Goal: Information Seeking & Learning: Check status

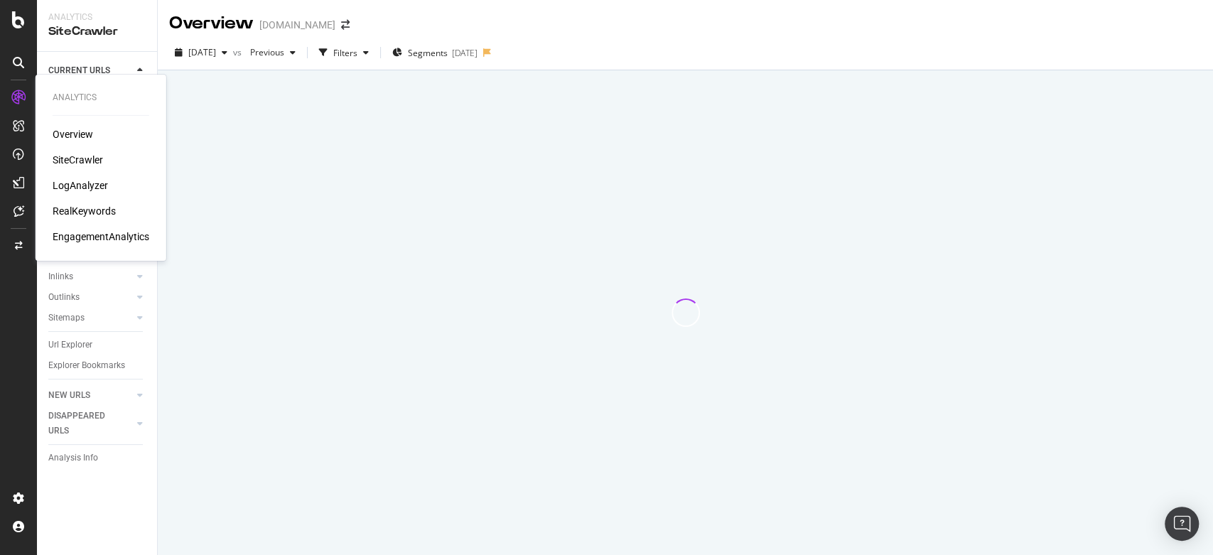
click at [68, 176] on div "Overview SiteCrawler LogAnalyzer RealKeywords EngagementAnalytics" at bounding box center [101, 185] width 97 height 117
click at [73, 183] on div "LogAnalyzer" at bounding box center [80, 185] width 55 height 14
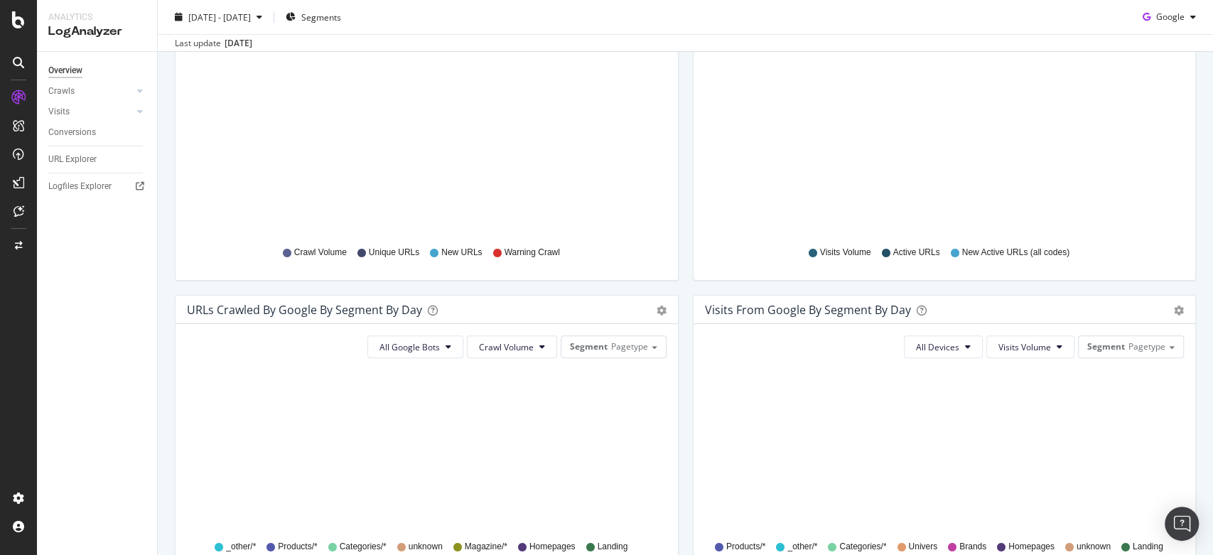
scroll to position [261, 0]
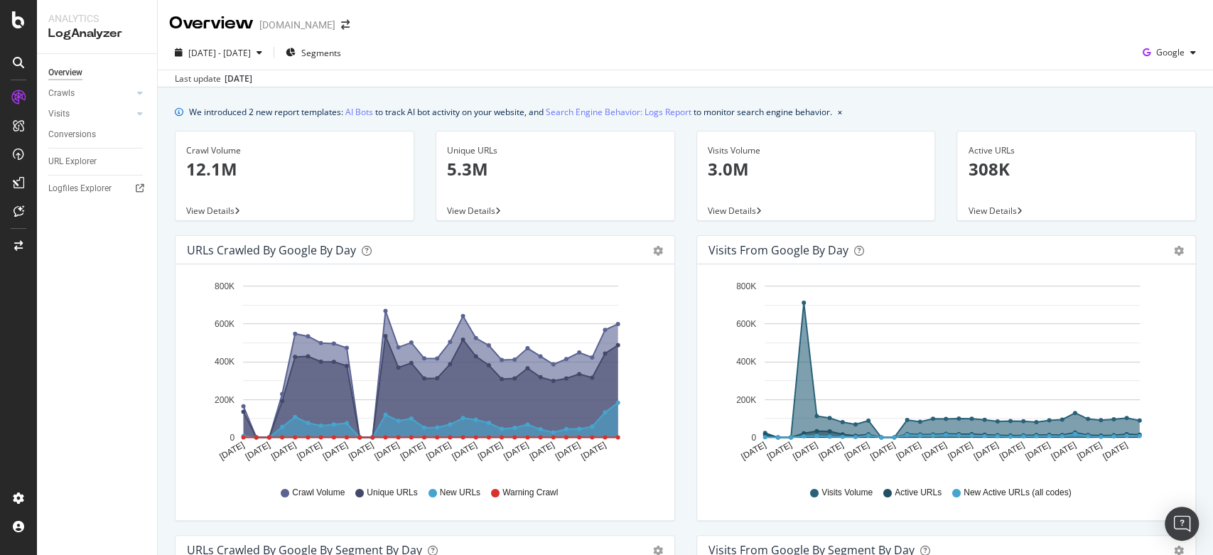
click at [1110, 107] on div "We introduced 2 new report templates: AI Bots to track AI bot activity on your …" at bounding box center [685, 111] width 1021 height 15
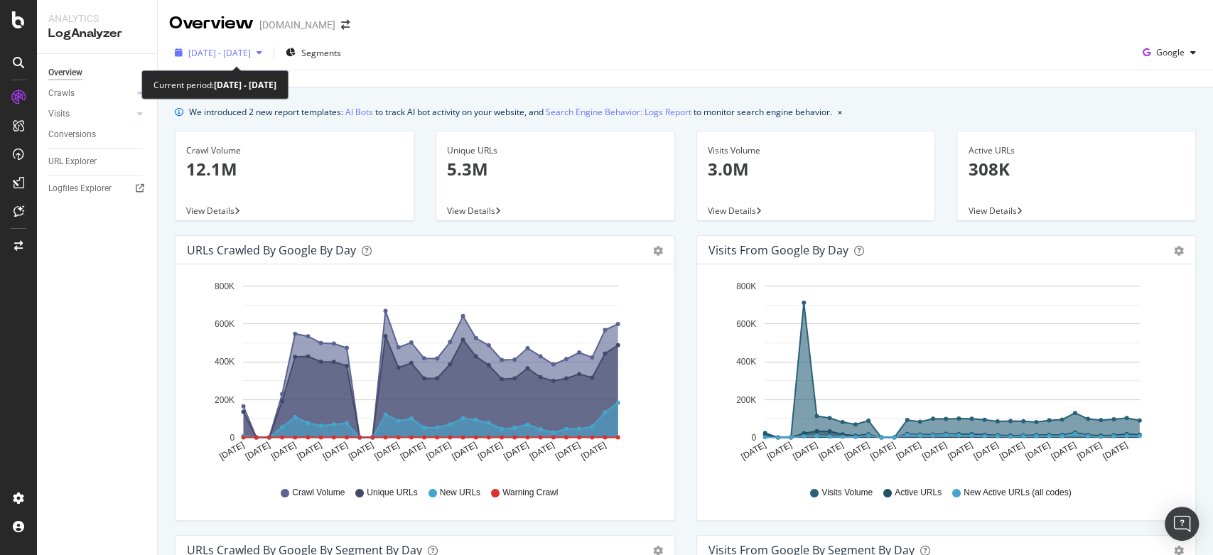
click at [251, 58] on div "2025 Aug. 11th - Sep. 9th" at bounding box center [219, 53] width 63 height 12
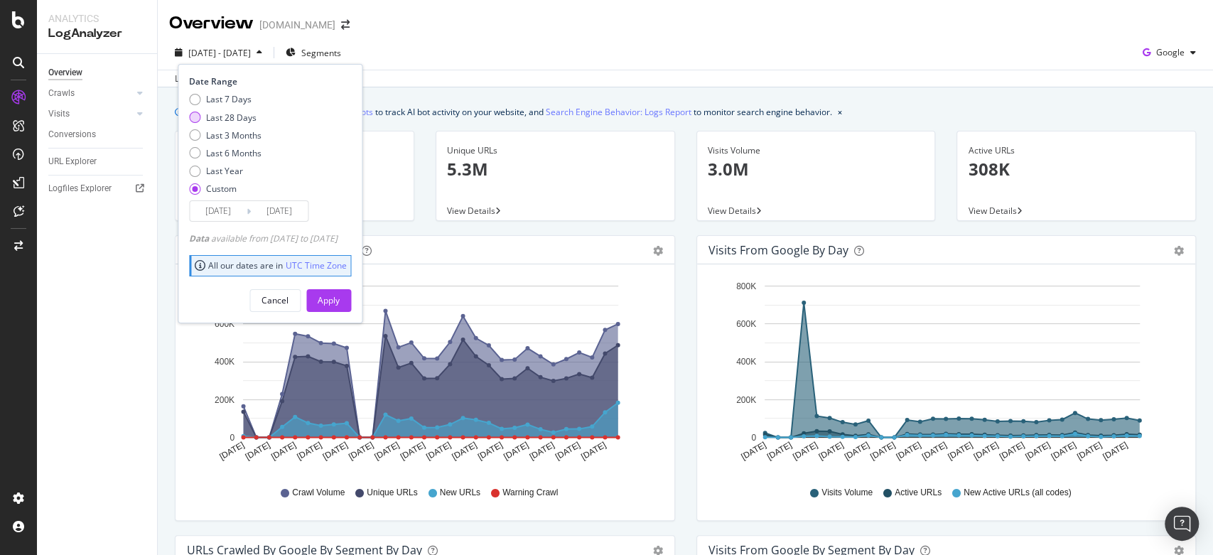
click at [248, 118] on div "Last 28 Days" at bounding box center [231, 118] width 50 height 12
type input "2025/08/13"
click at [340, 303] on div "Apply" at bounding box center [329, 300] width 22 height 12
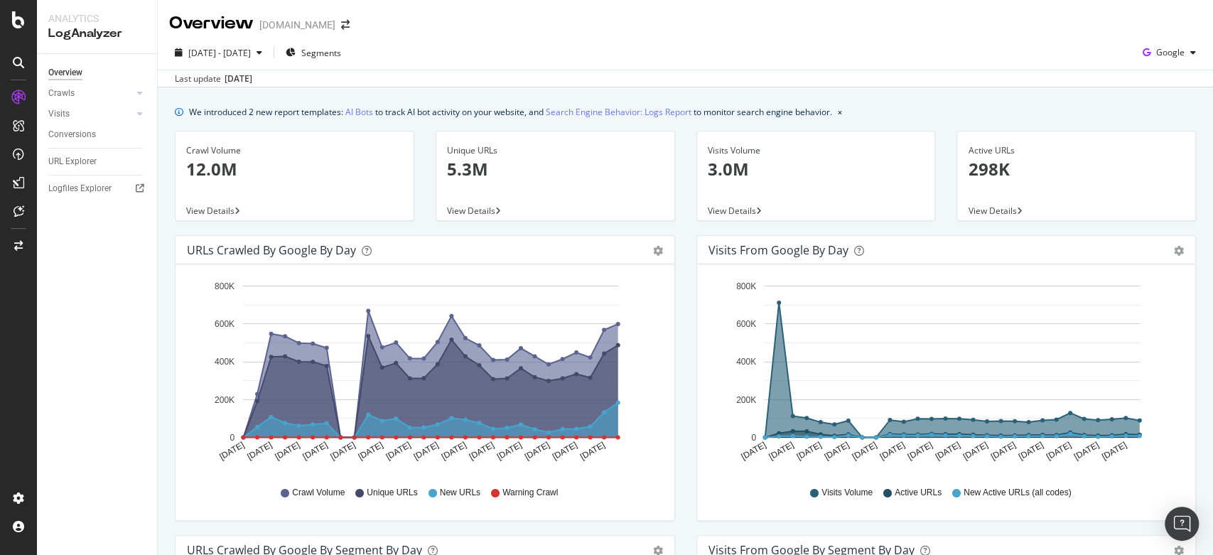
click at [85, 418] on div "Overview Crawls Daily Distribution Segments Distribution HTTP Codes Resources V…" at bounding box center [97, 304] width 120 height 501
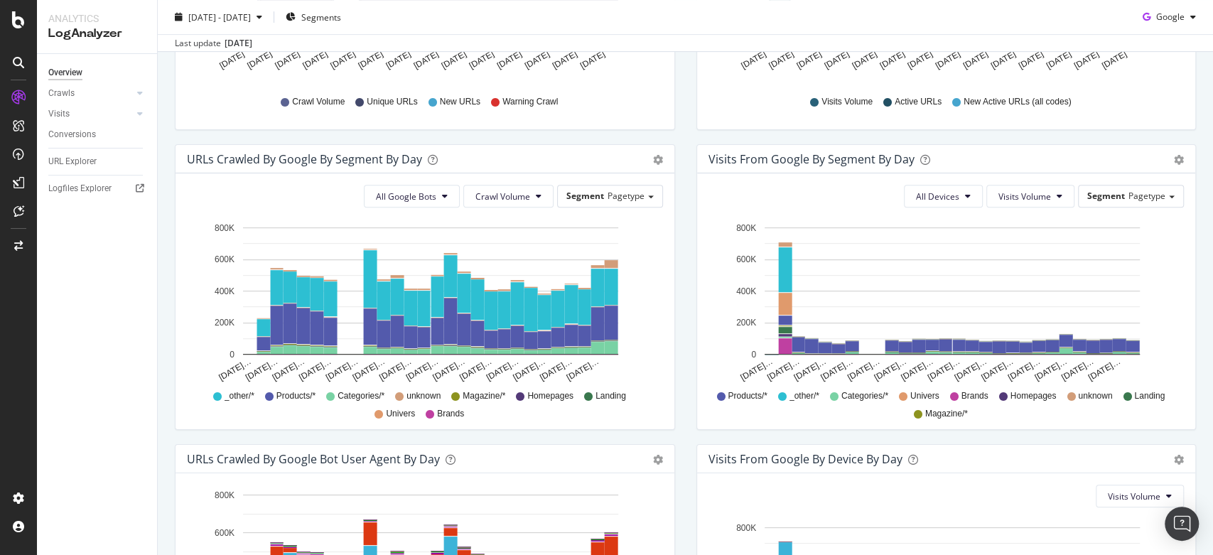
scroll to position [391, 0]
click at [444, 190] on button "All Google Bots" at bounding box center [412, 196] width 96 height 23
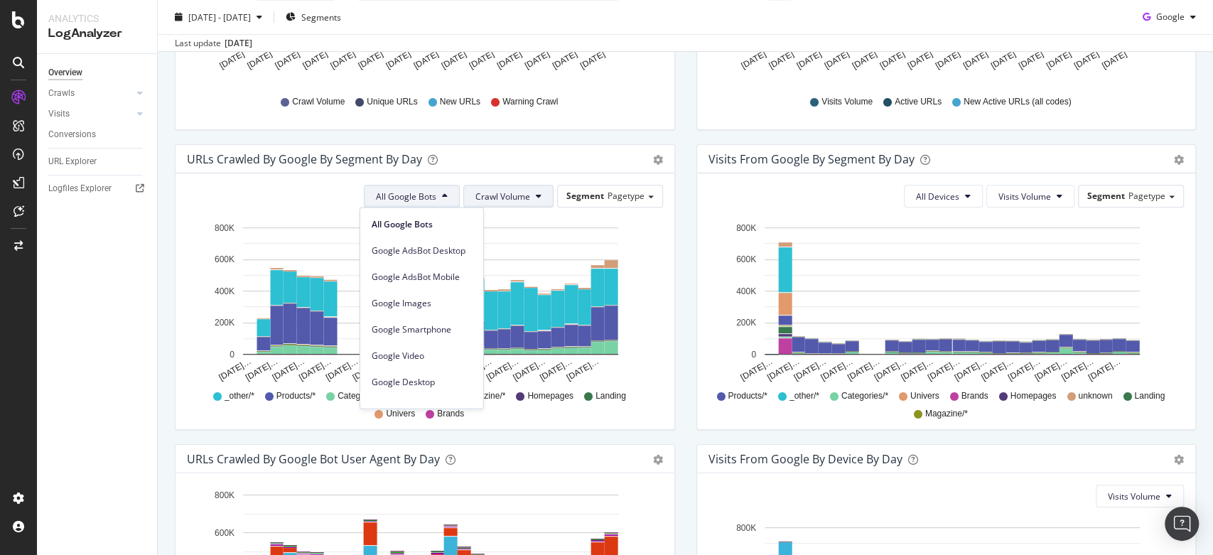
click at [490, 198] on span "Crawl Volume" at bounding box center [502, 196] width 55 height 12
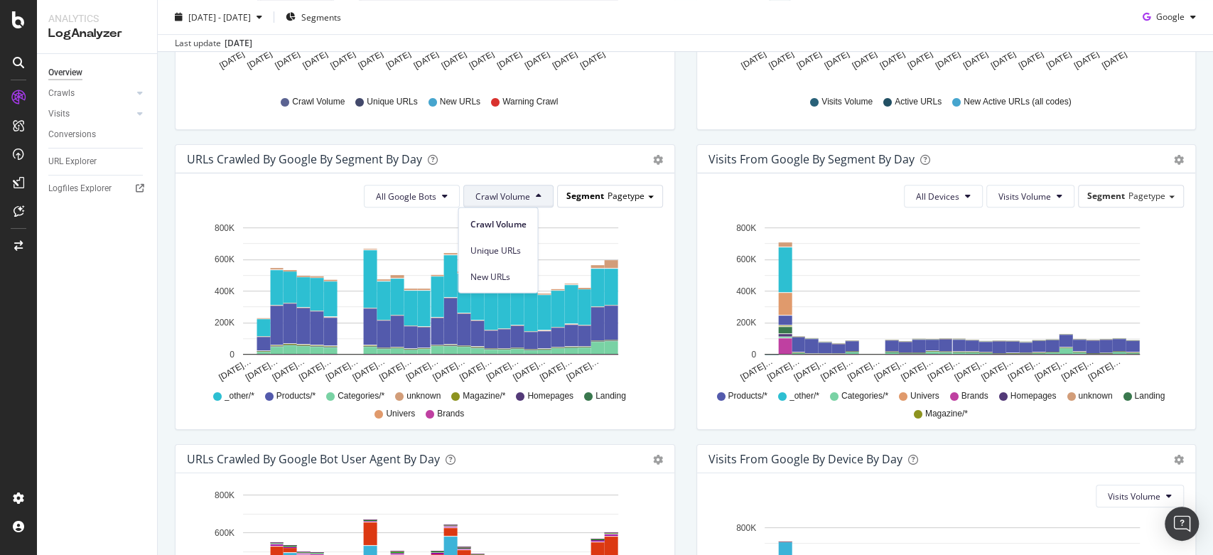
click at [579, 201] on div "Segment Pagetype" at bounding box center [610, 195] width 104 height 21
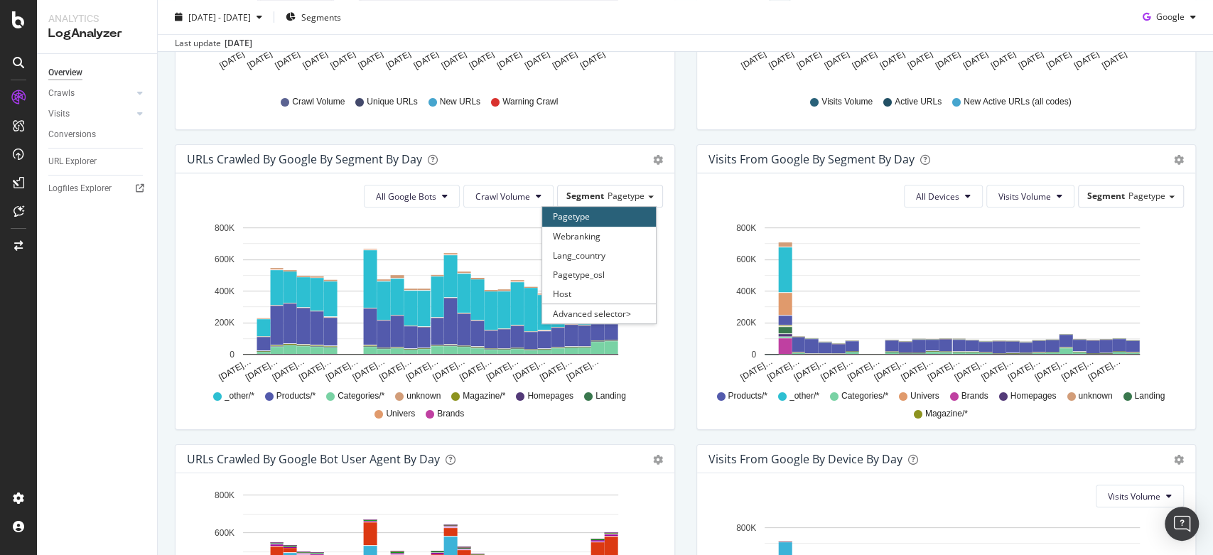
click at [532, 163] on div "URLs Crawled by Google By Segment By Day" at bounding box center [409, 159] width 445 height 14
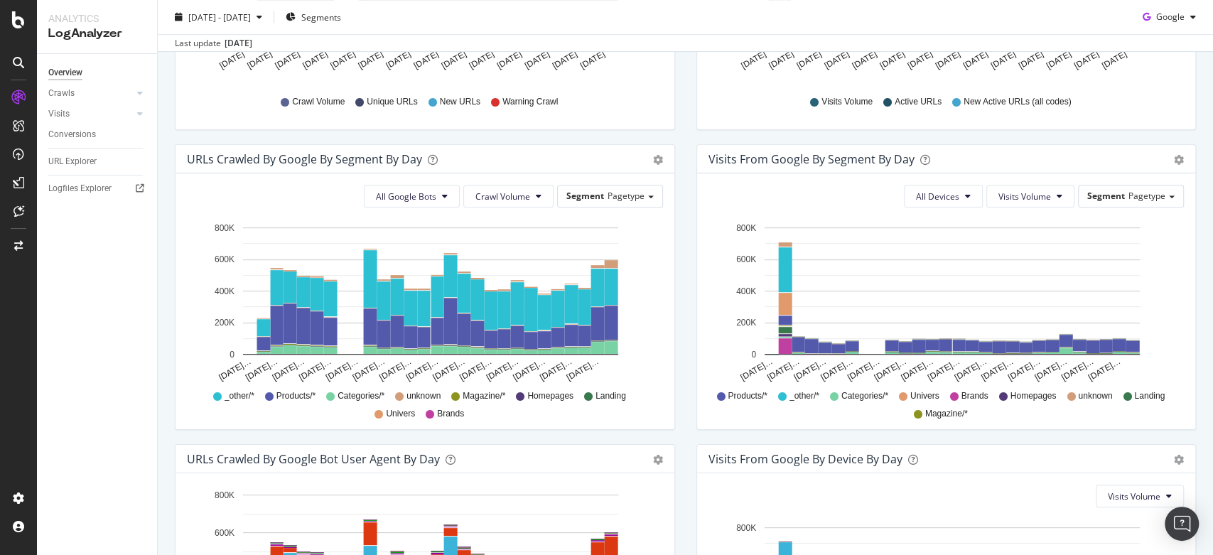
scroll to position [382, 0]
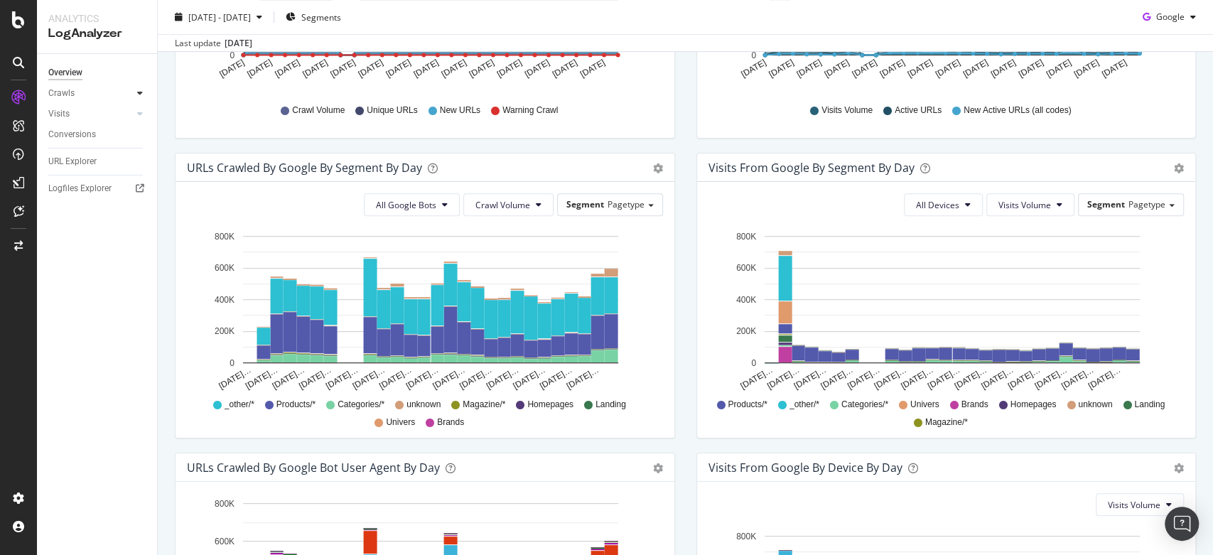
click at [139, 93] on icon at bounding box center [140, 93] width 6 height 9
click at [78, 171] on div "HTTP Codes" at bounding box center [79, 170] width 48 height 15
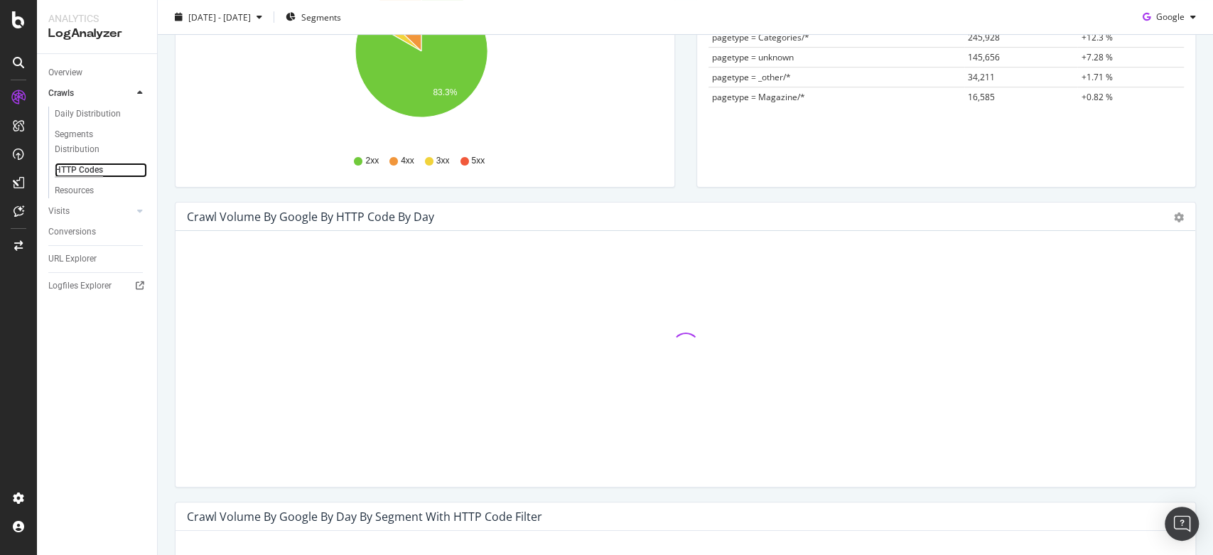
scroll to position [290, 0]
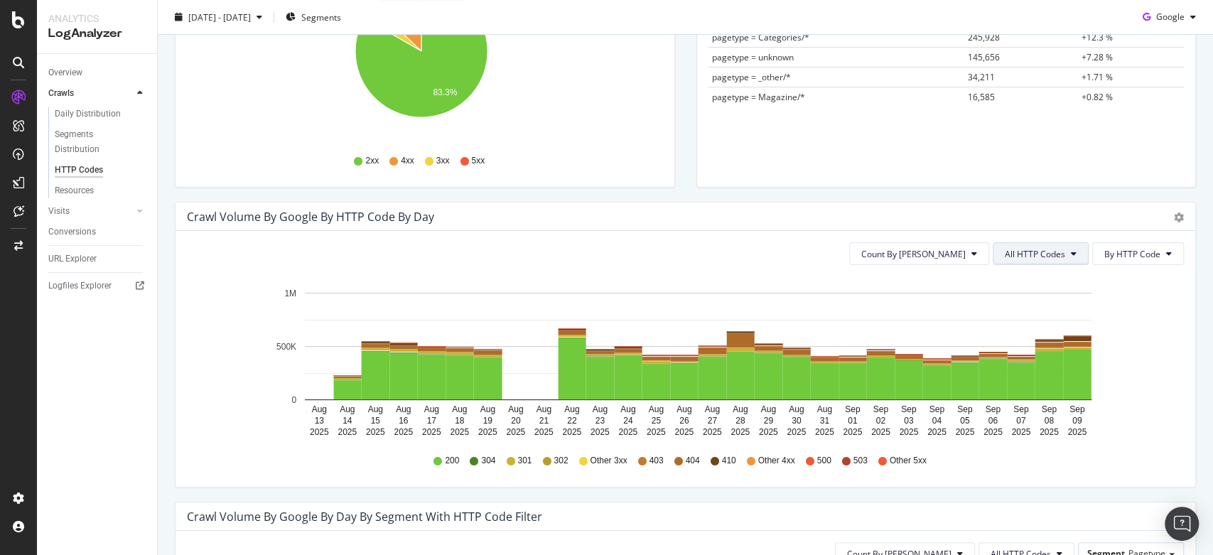
click at [1057, 250] on button "All HTTP Codes" at bounding box center [1041, 253] width 96 height 23
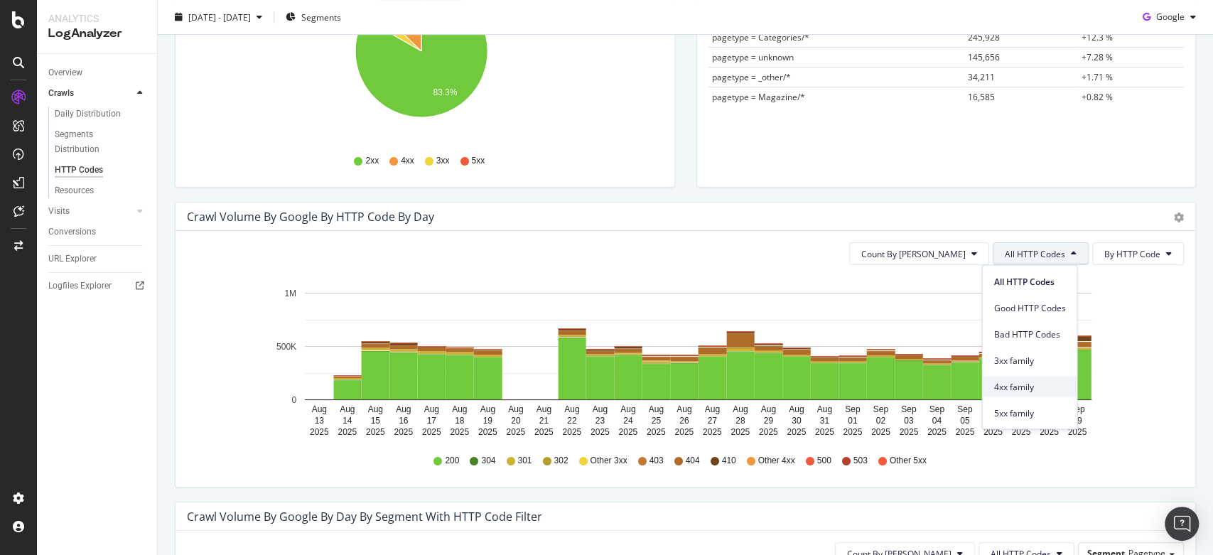
click at [1018, 380] on span "4xx family" at bounding box center [1029, 386] width 72 height 13
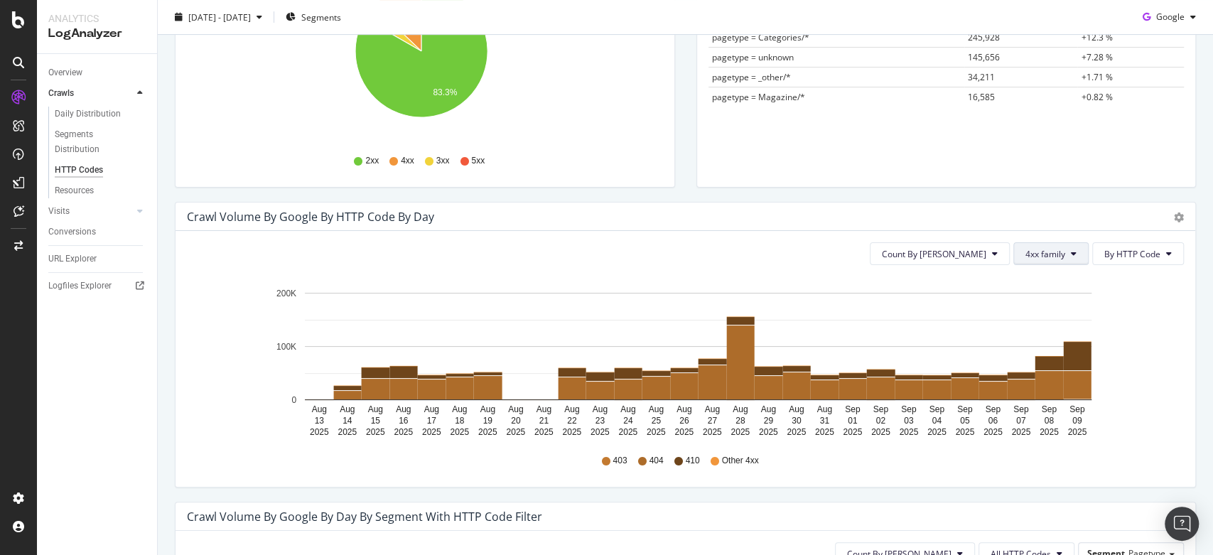
click at [1044, 242] on button "4xx family" at bounding box center [1050, 253] width 75 height 23
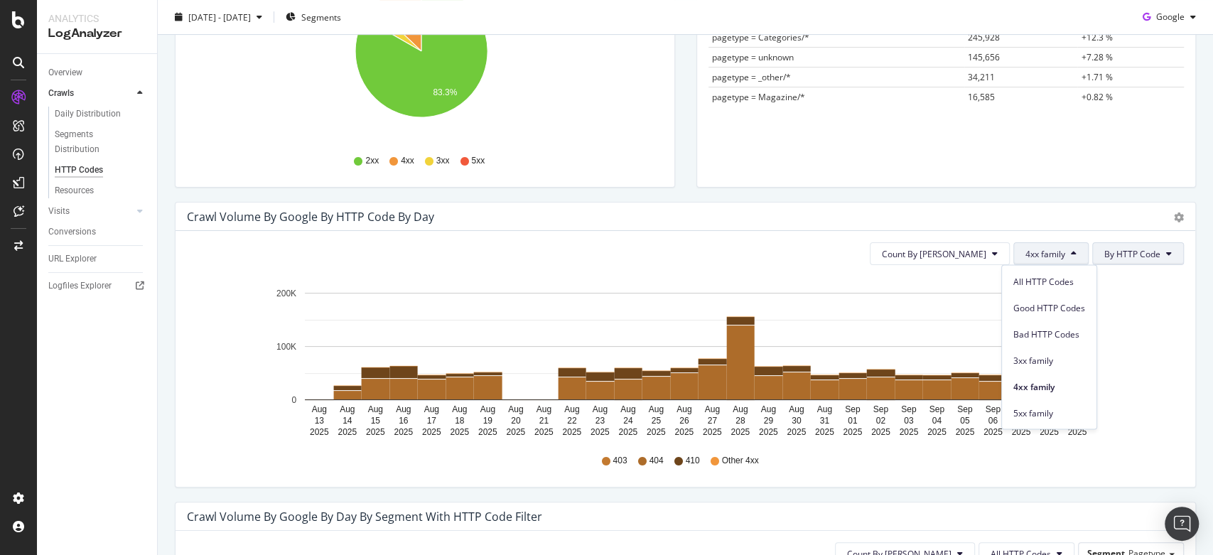
click at [1116, 252] on span "By HTTP Code" at bounding box center [1132, 254] width 56 height 12
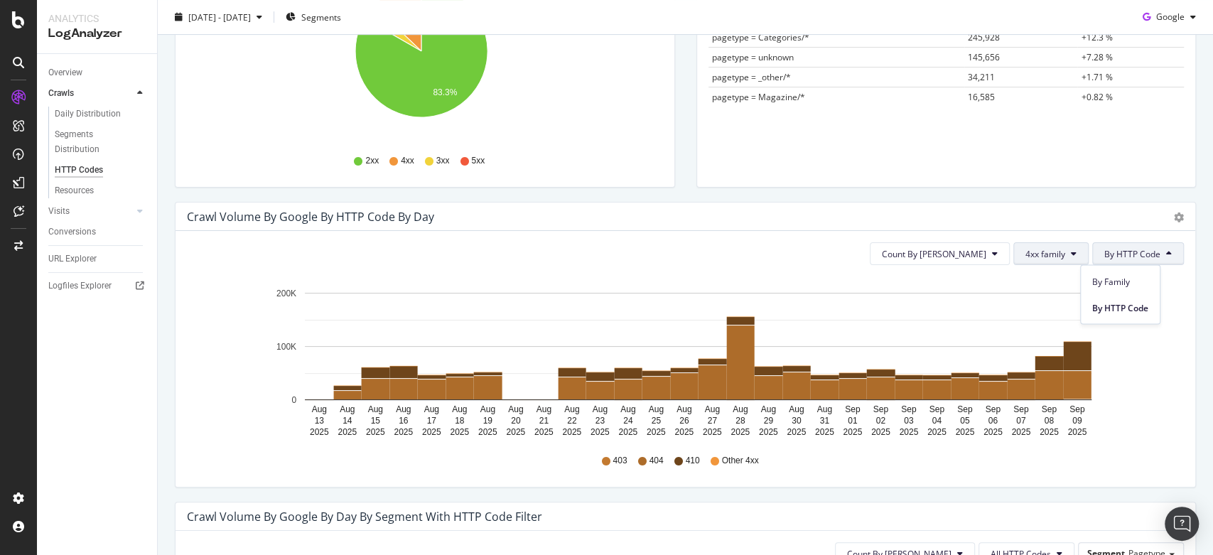
click at [1055, 259] on button "4xx family" at bounding box center [1050, 253] width 75 height 23
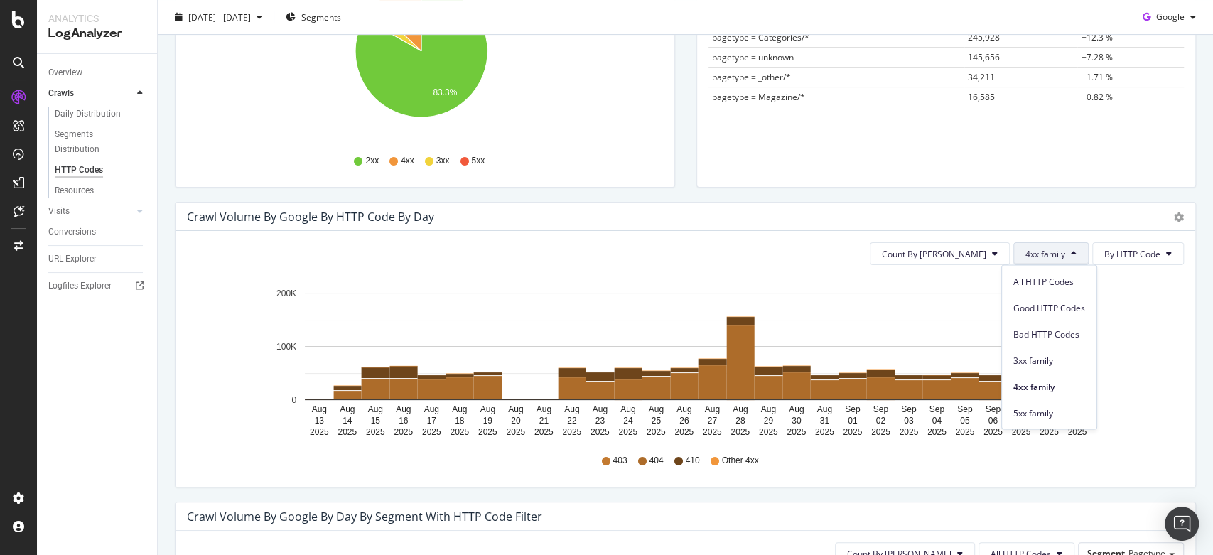
click at [1166, 370] on icon "Aug 13 2025 Aug 14 2025 Aug 15 2025 Aug 16 2025 Aug 17 2025 Aug 18 2025 Aug 19 …" at bounding box center [678, 358] width 983 height 165
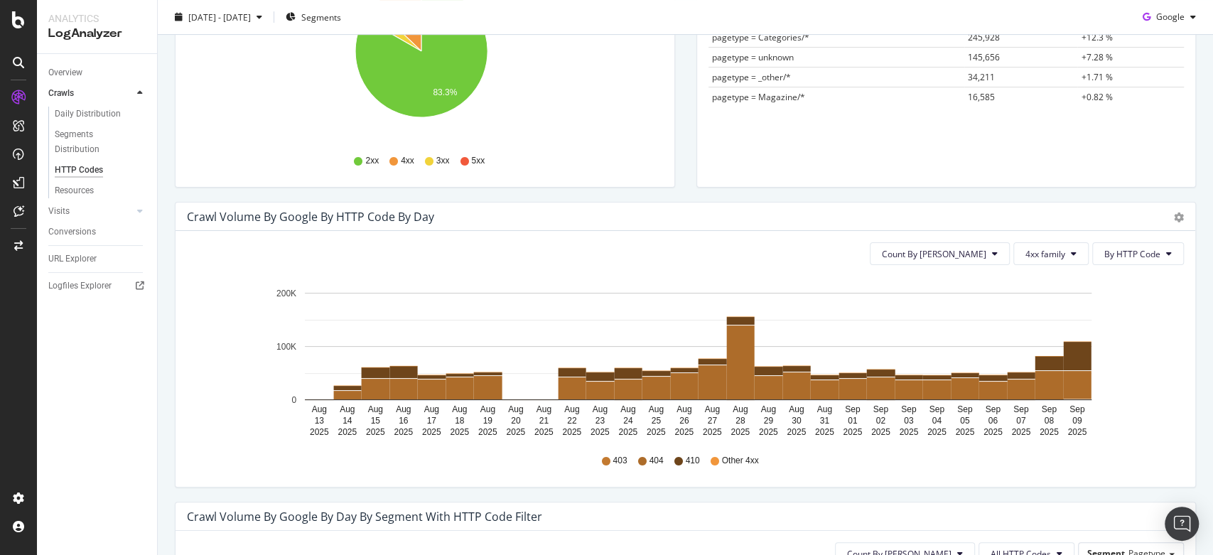
scroll to position [0, 0]
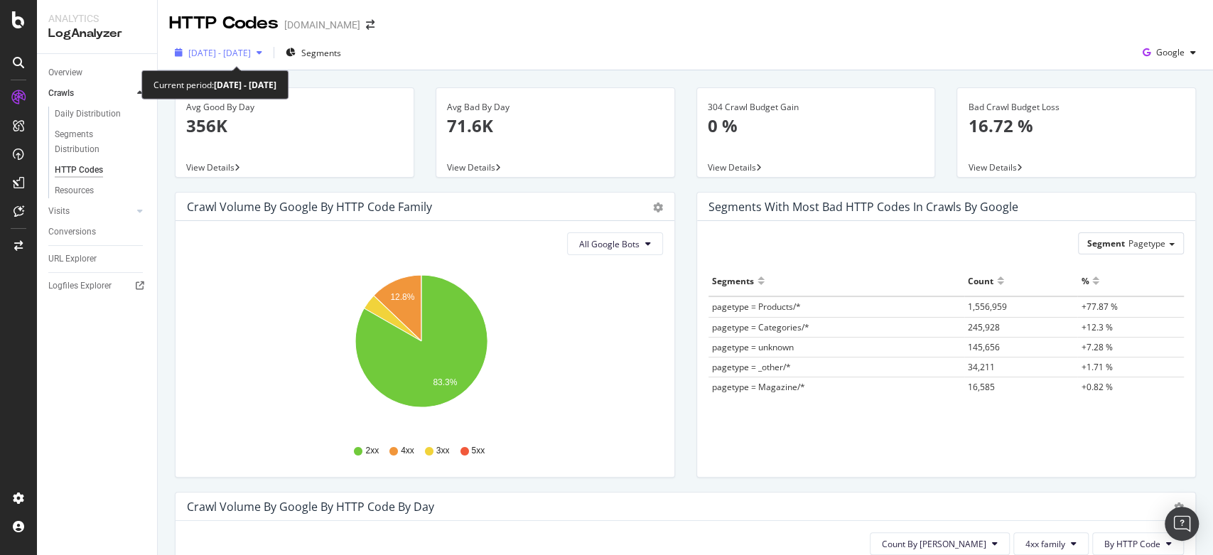
click at [251, 53] on span "2025 Aug. 13th - Sep. 9th" at bounding box center [219, 53] width 63 height 12
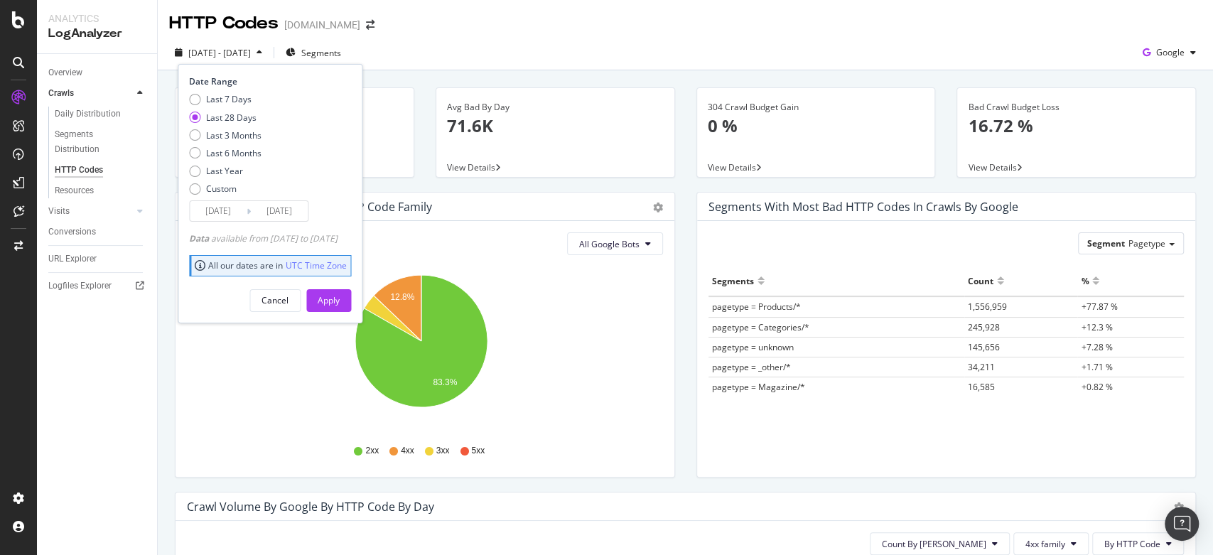
click at [241, 141] on div "Last 7 Days Last 28 Days Last 3 Months Last 6 Months Last Year Custom" at bounding box center [225, 146] width 72 height 107
click at [239, 139] on div "Last 3 Months" at bounding box center [233, 135] width 55 height 12
type input "2025/06/10"
click at [340, 301] on div "Apply" at bounding box center [329, 300] width 22 height 12
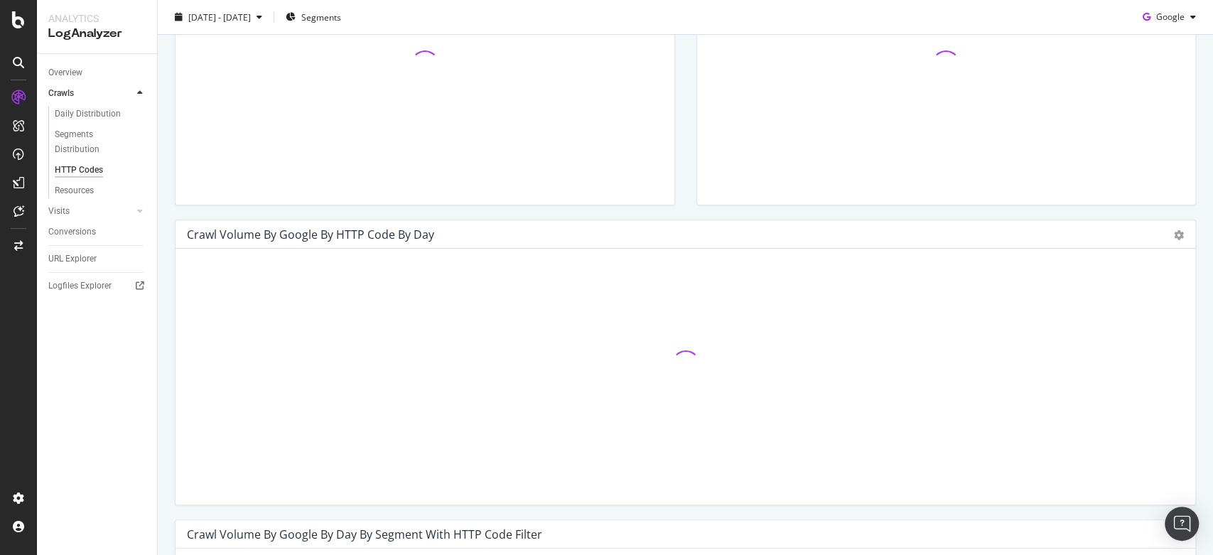
scroll to position [277, 0]
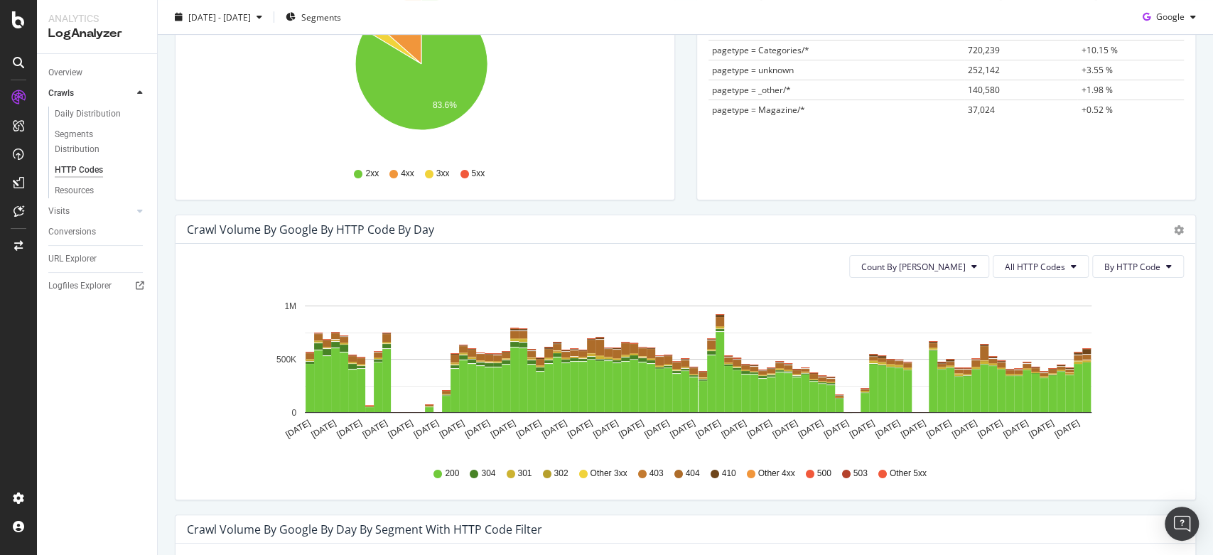
click at [1092, 144] on div "Segments Count % pagetype = Products/* 5,943,821 +83.78 % pagetype = Categories…" at bounding box center [946, 77] width 476 height 176
click at [1035, 261] on span "All HTTP Codes" at bounding box center [1035, 267] width 60 height 12
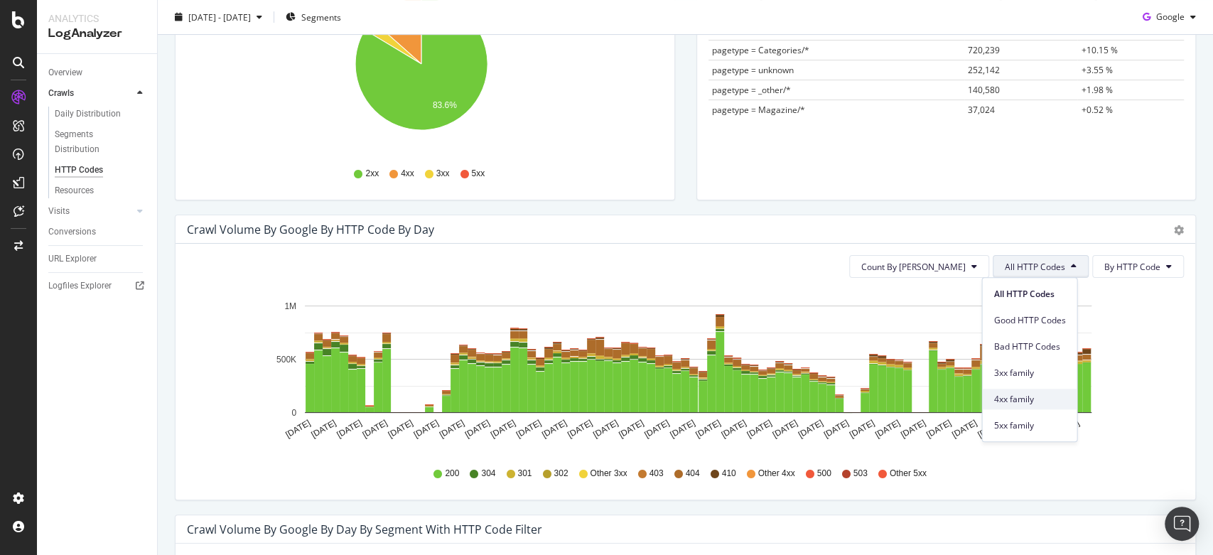
click at [1005, 393] on span "4xx family" at bounding box center [1029, 399] width 72 height 13
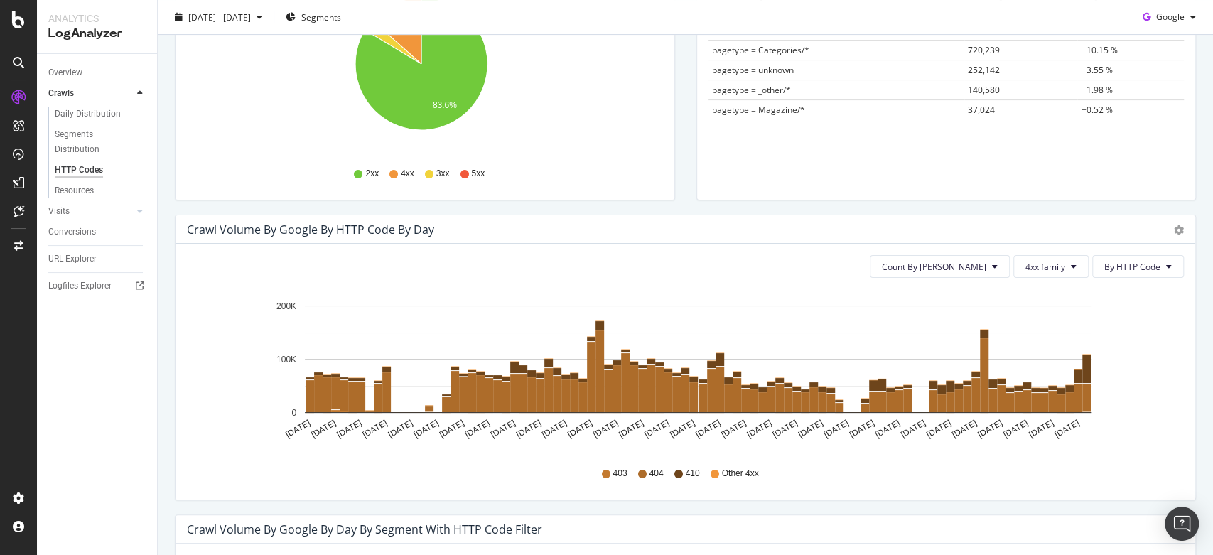
click at [1073, 18] on div "2025 Jun. 10th - Sep. 9th Segments Google" at bounding box center [685, 20] width 1055 height 28
click at [1046, 264] on span "4xx family" at bounding box center [1045, 267] width 40 height 12
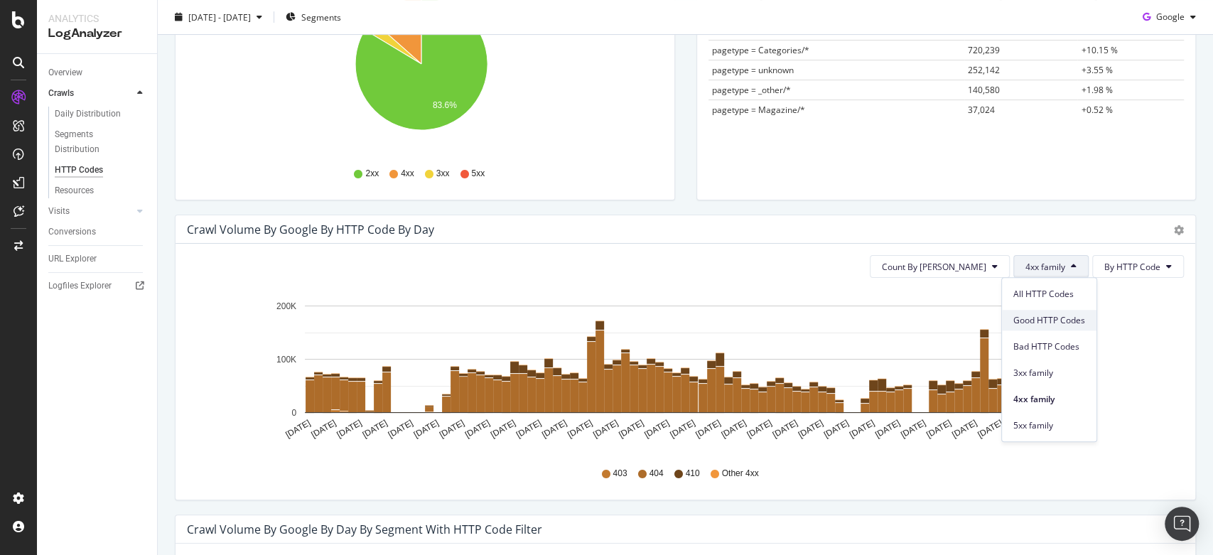
click at [1037, 323] on span "Good HTTP Codes" at bounding box center [1049, 320] width 72 height 13
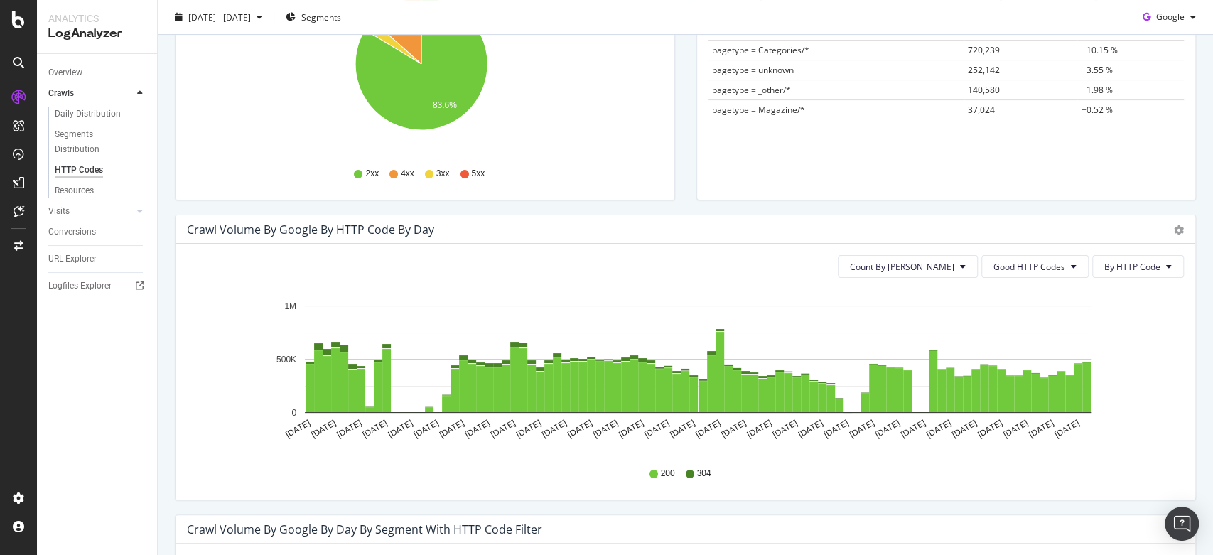
click at [1052, 151] on div "Segments Count % pagetype = Products/* 5,943,821 +83.78 % pagetype = Categories…" at bounding box center [946, 77] width 476 height 176
click at [1018, 281] on div "Count By Day Good HTTP Codes By HTTP Code Hold CTRL while clicking to filter th…" at bounding box center [686, 372] width 1020 height 256
click at [1018, 277] on div "Count By Day Good HTTP Codes By HTTP Code Hold CTRL while clicking to filter th…" at bounding box center [686, 372] width 1020 height 256
click at [1015, 274] on button "Good HTTP Codes" at bounding box center [1034, 266] width 107 height 23
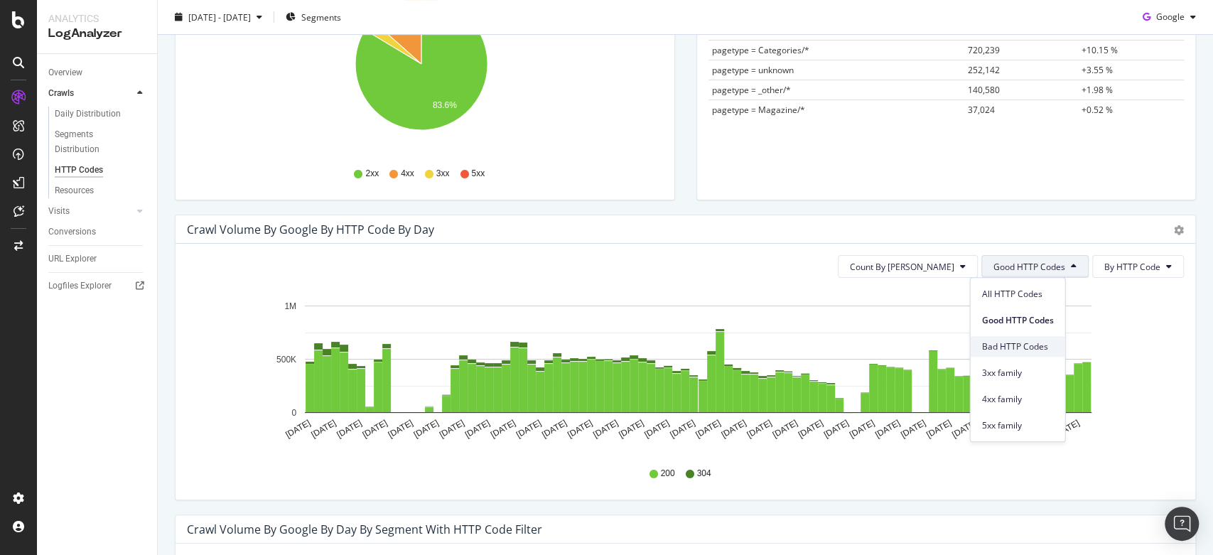
click at [1010, 349] on span "Bad HTTP Codes" at bounding box center [1017, 346] width 72 height 13
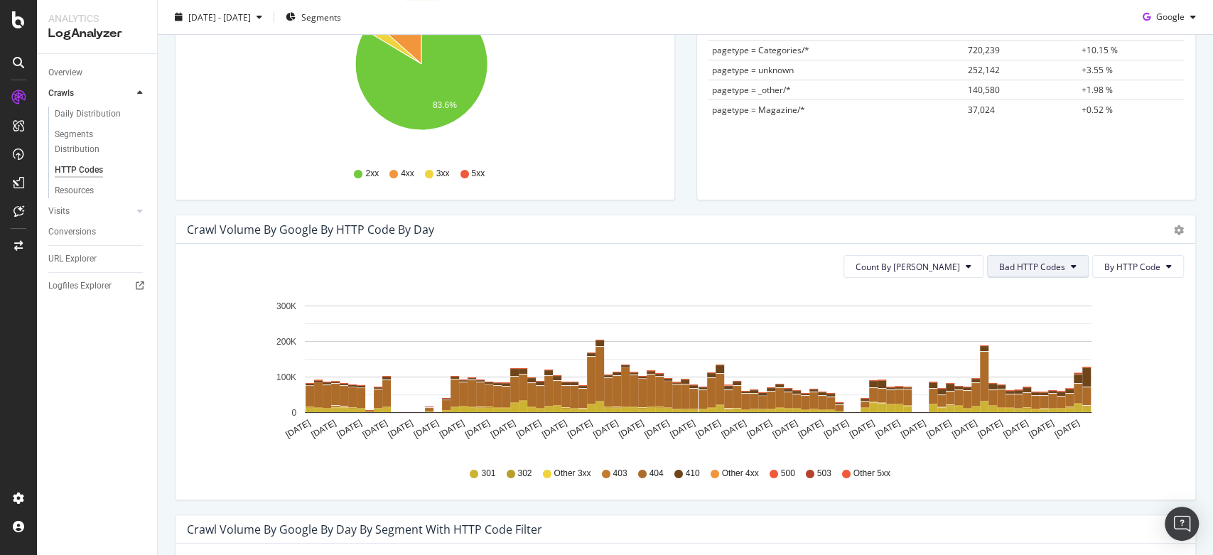
click at [1012, 276] on button "Bad HTTP Codes" at bounding box center [1038, 266] width 102 height 23
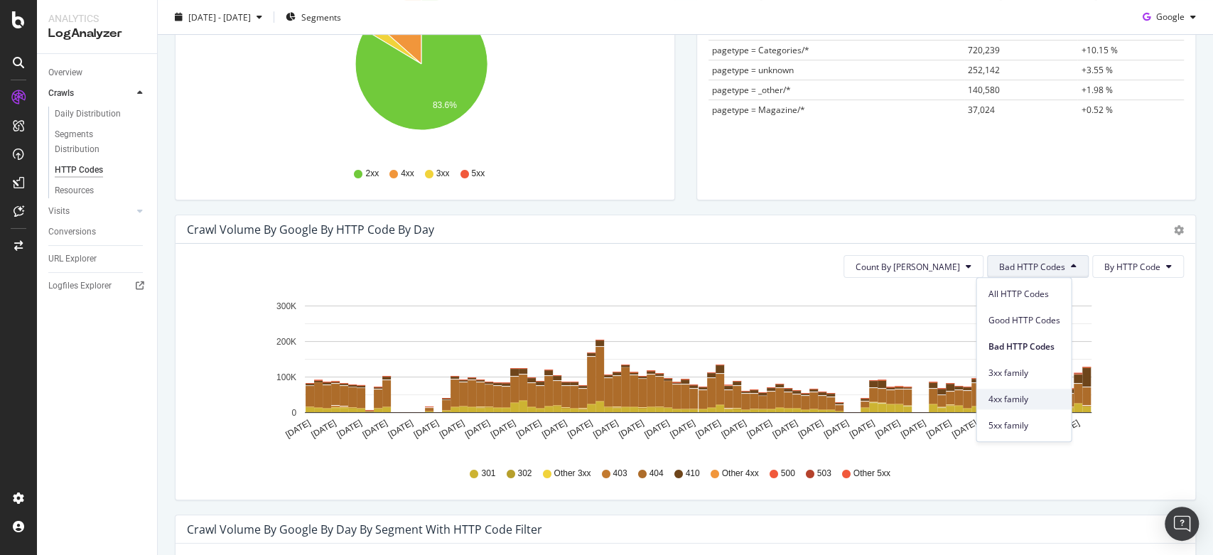
click at [1004, 399] on span "4xx family" at bounding box center [1024, 399] width 72 height 13
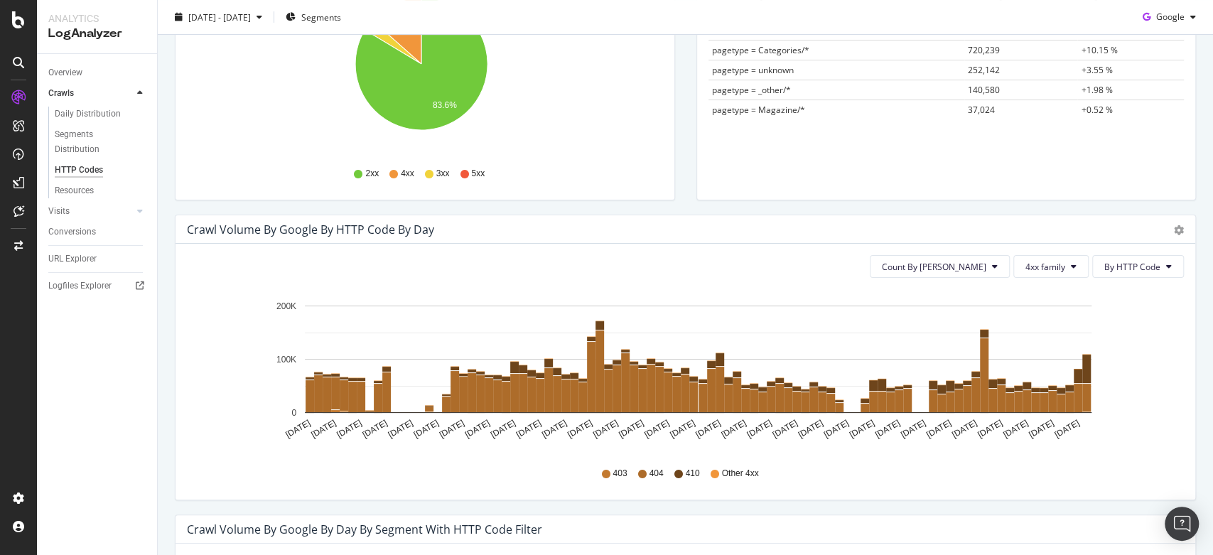
click at [1189, 142] on div "Segments with most bad HTTP codes in Crawls by google Segment Pagetype Hold CTR…" at bounding box center [947, 65] width 522 height 300
click at [996, 262] on button "Count By [PERSON_NAME]" at bounding box center [940, 266] width 140 height 23
click at [1170, 370] on icon "Jun 10 2025 Jun 13 2025 Jun 16 2025 Jun 19 2025 Jun 22 2025 Jun 25 2025 Jun 28 …" at bounding box center [678, 371] width 983 height 165
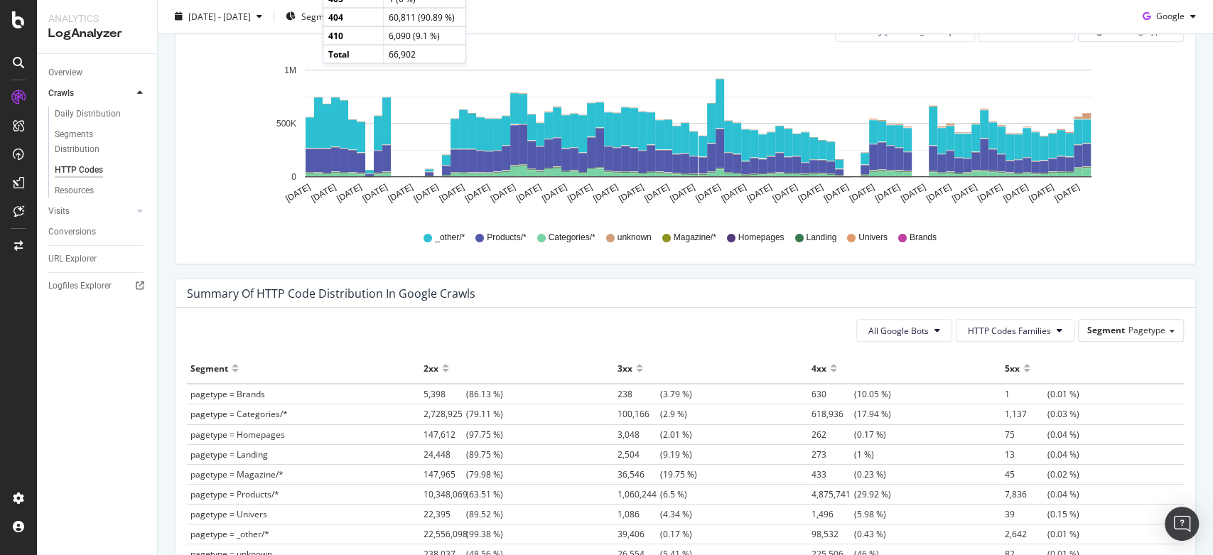
scroll to position [818, 0]
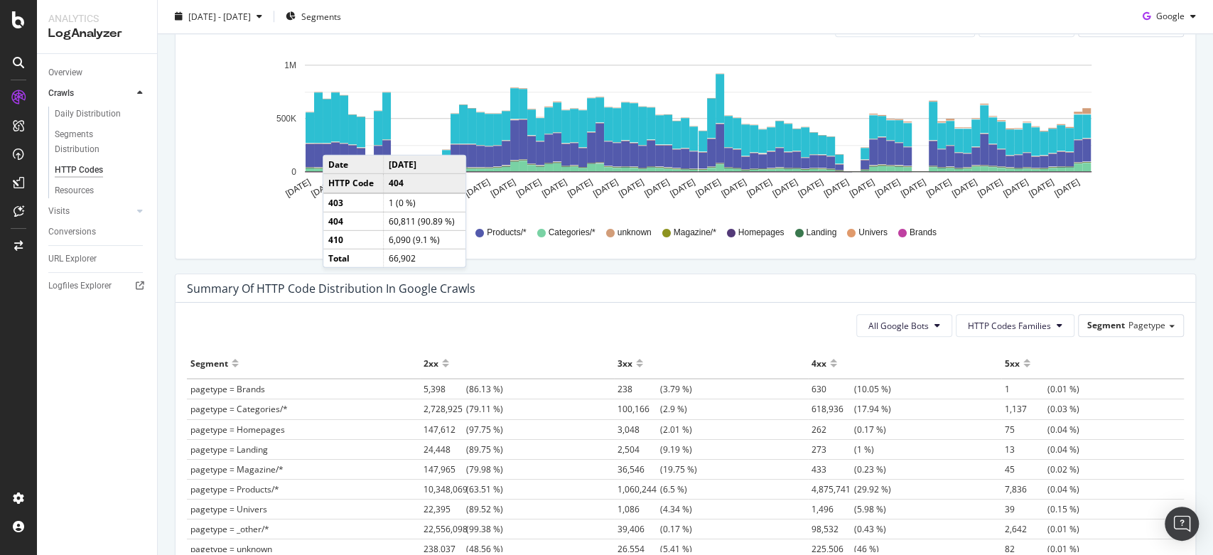
click at [1067, 238] on div "_other/* Products/* Categories/* unknown Magazine/* Homepages Landing Univers B…" at bounding box center [685, 233] width 983 height 32
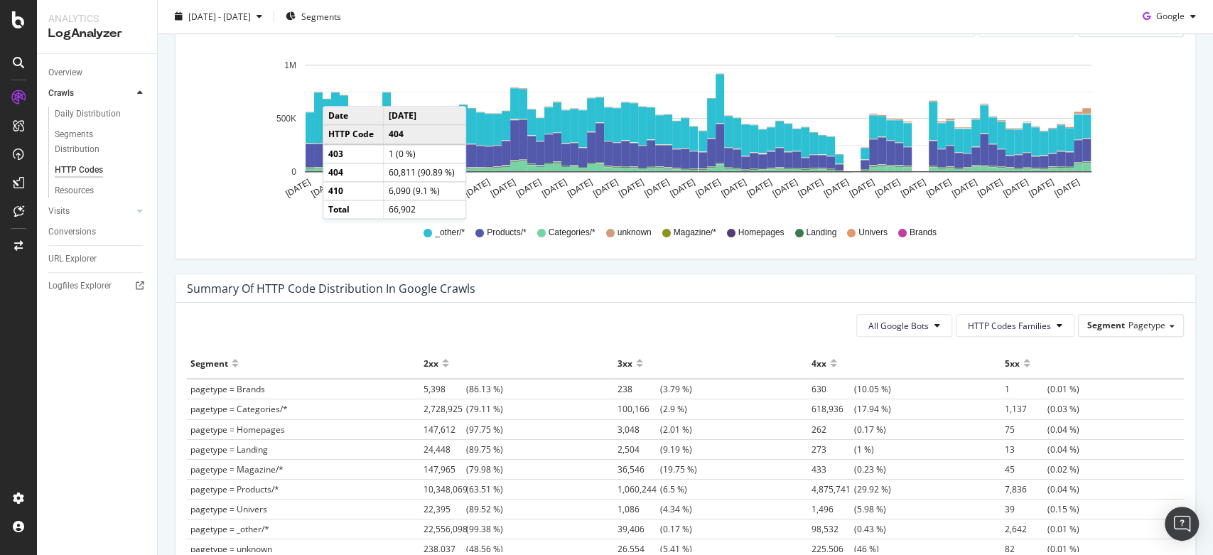
scroll to position [745, 0]
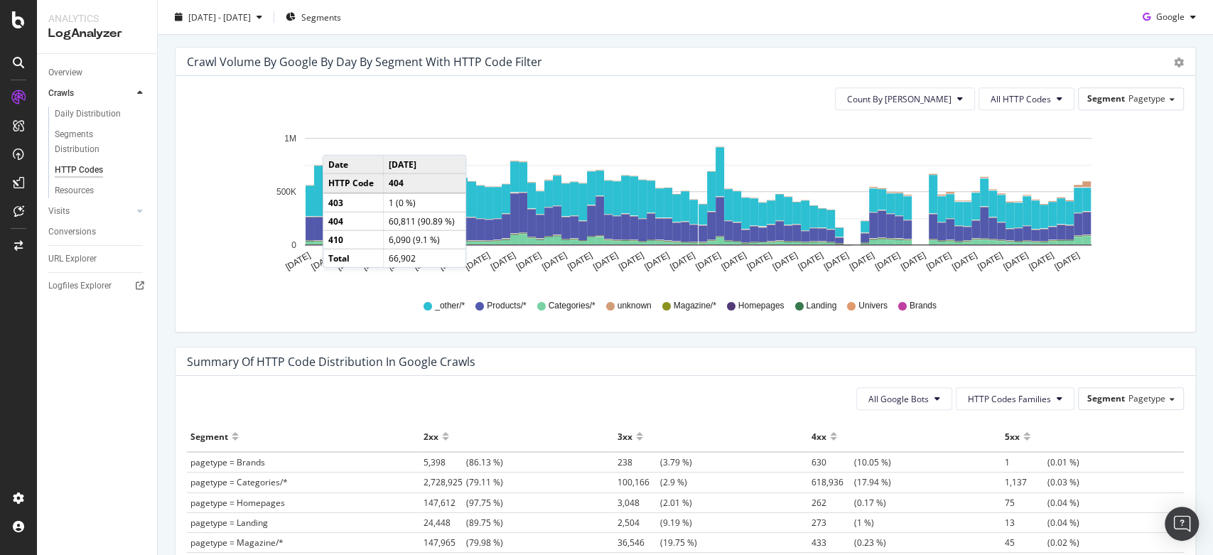
click at [741, 97] on div "Count By Day All HTTP Codes Segment Pagetype" at bounding box center [685, 98] width 997 height 23
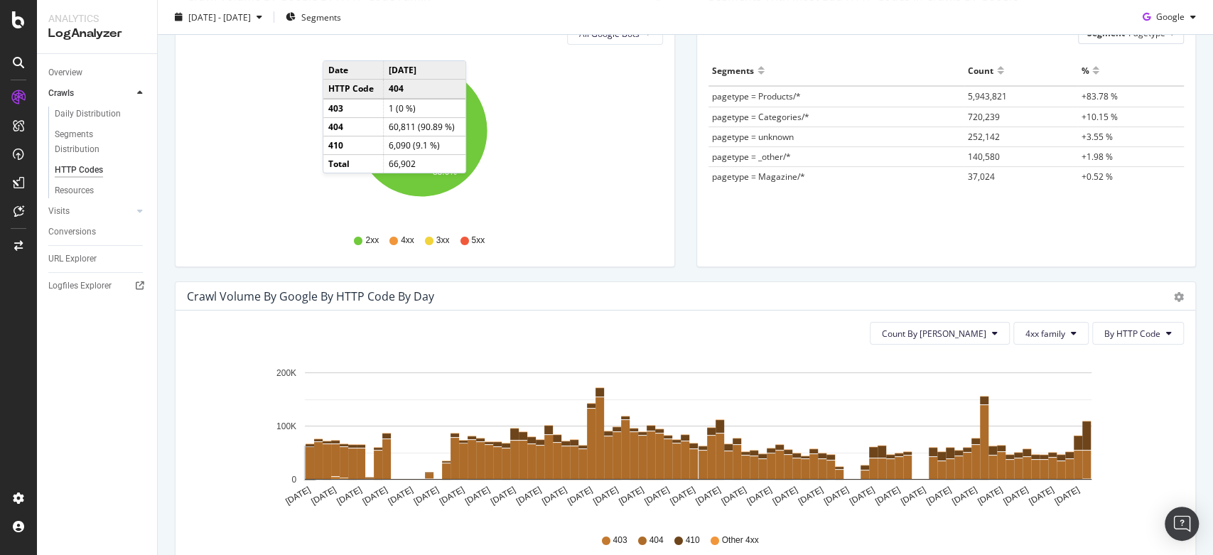
scroll to position [0, 0]
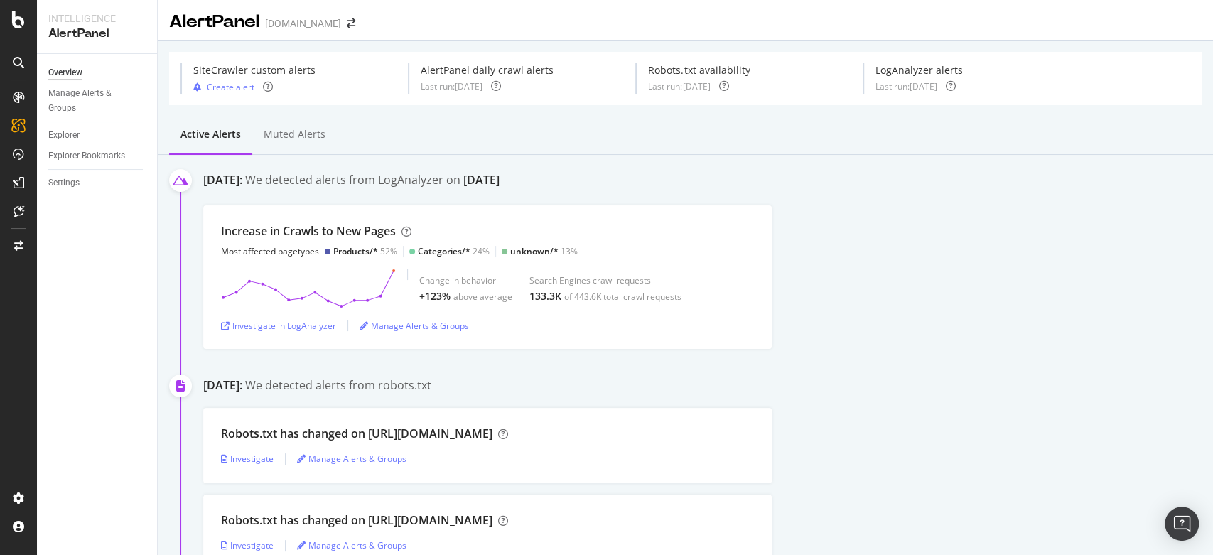
scroll to position [2, 0]
click at [279, 323] on div "Investigate in LogAnalyzer" at bounding box center [278, 325] width 115 height 12
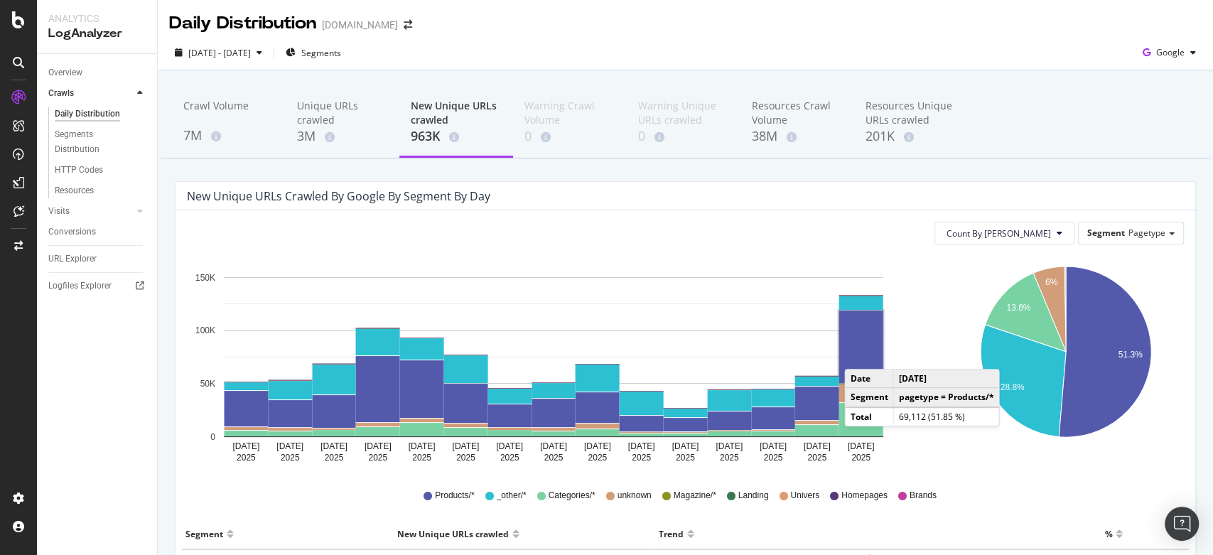
click at [858, 355] on rect "A chart." at bounding box center [861, 347] width 44 height 72
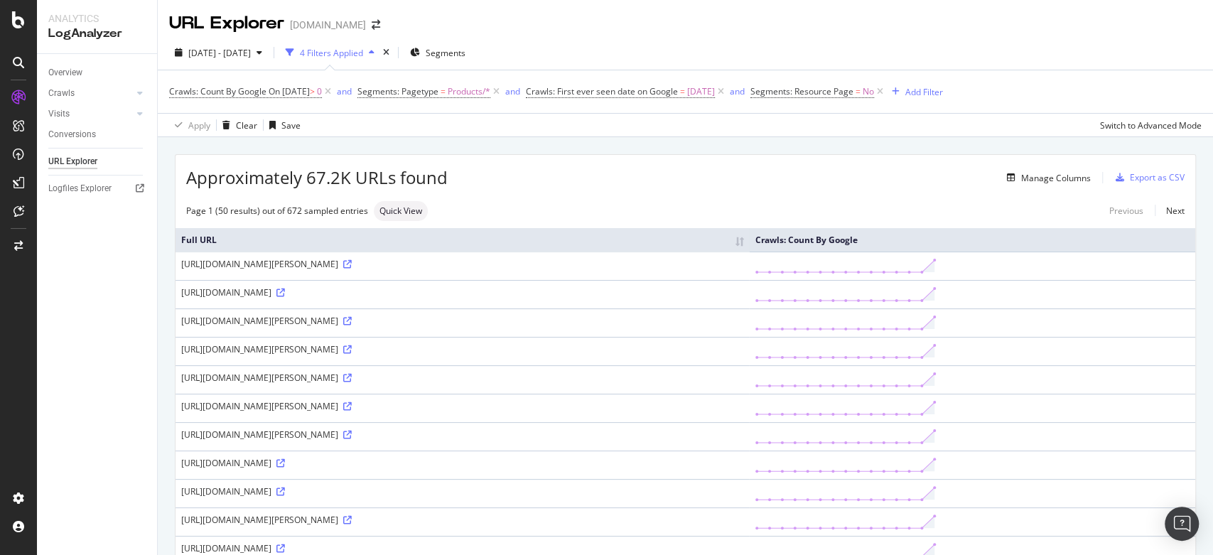
click at [796, 209] on div "Page 1 (50 results) out of 672 sampled entries Quick View Previous Next" at bounding box center [686, 211] width 1020 height 20
click at [285, 294] on icon at bounding box center [280, 293] width 9 height 9
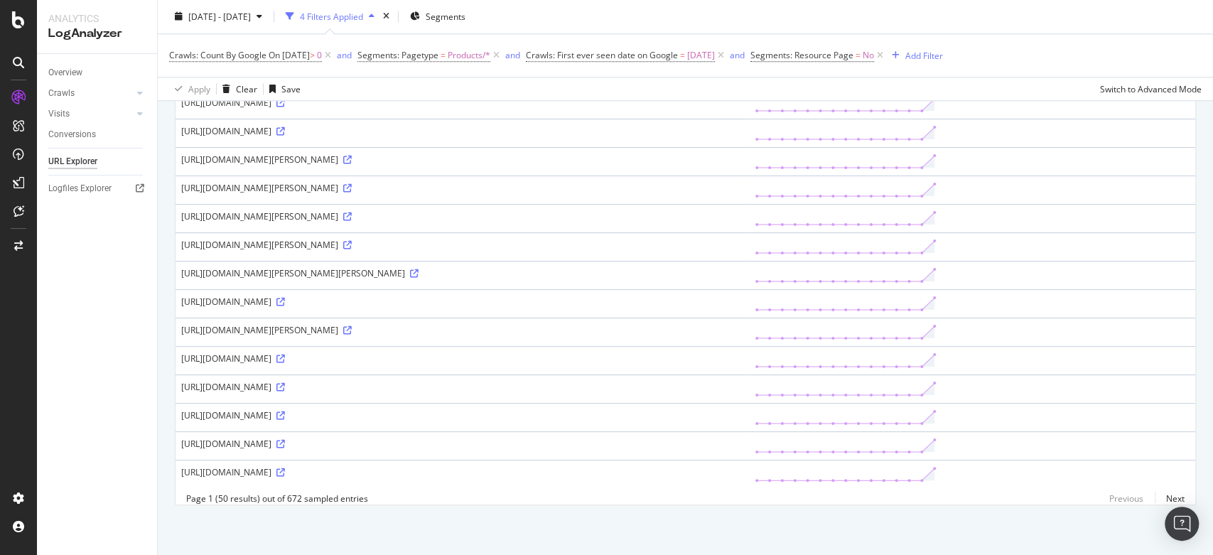
scroll to position [1192, 0]
click at [285, 466] on link at bounding box center [279, 472] width 11 height 12
click at [352, 326] on icon at bounding box center [347, 330] width 9 height 9
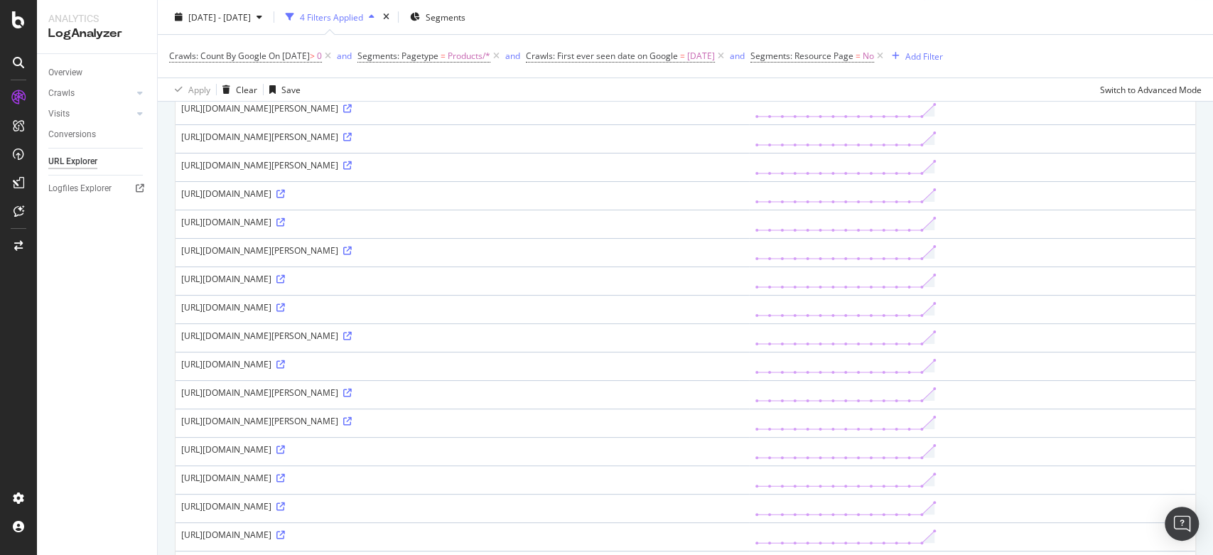
scroll to position [0, 0]
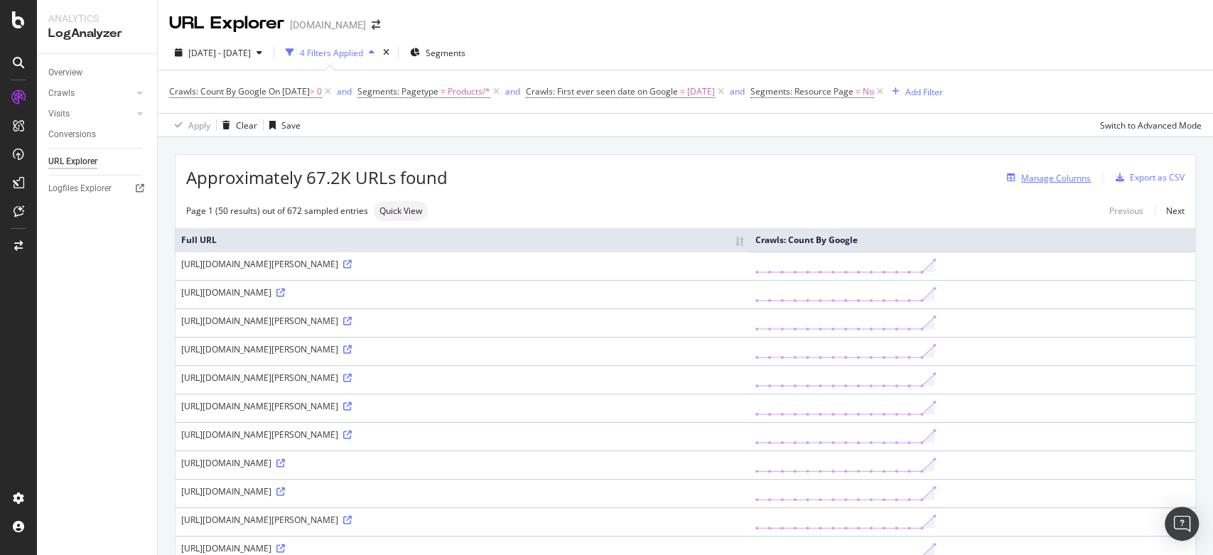
click at [1048, 180] on div "Manage Columns" at bounding box center [1056, 178] width 70 height 12
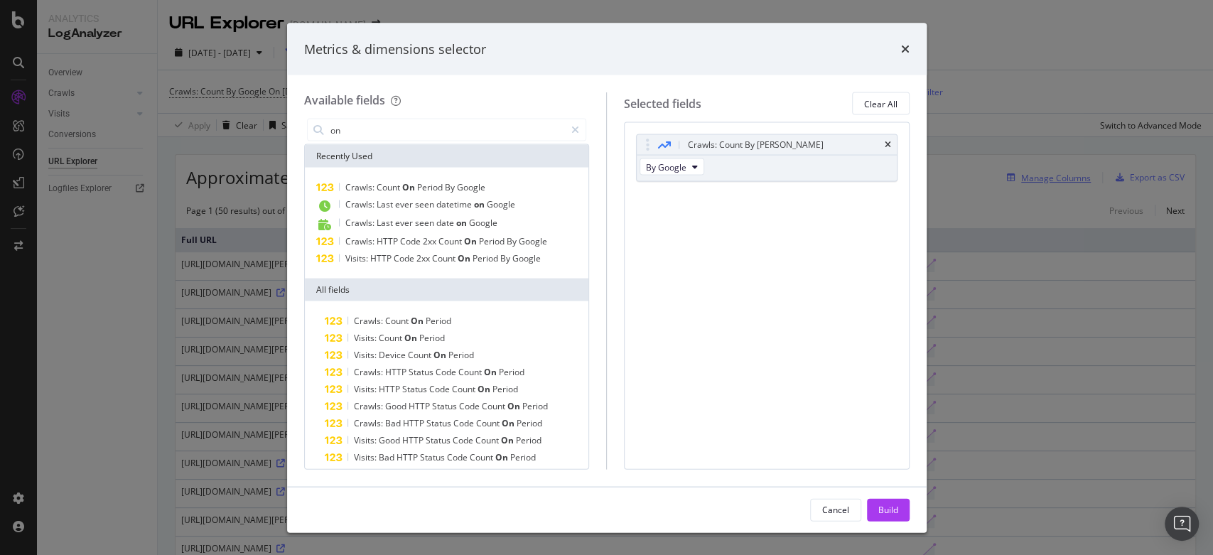
type input "o"
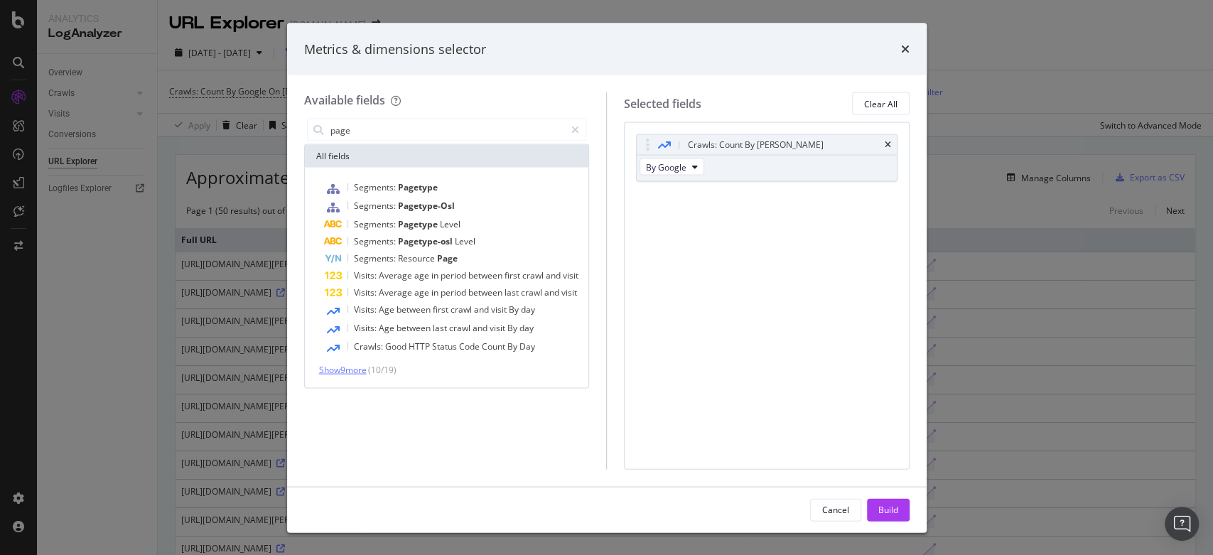
type input "page"
click at [347, 374] on span "Show 9 more" at bounding box center [343, 370] width 48 height 12
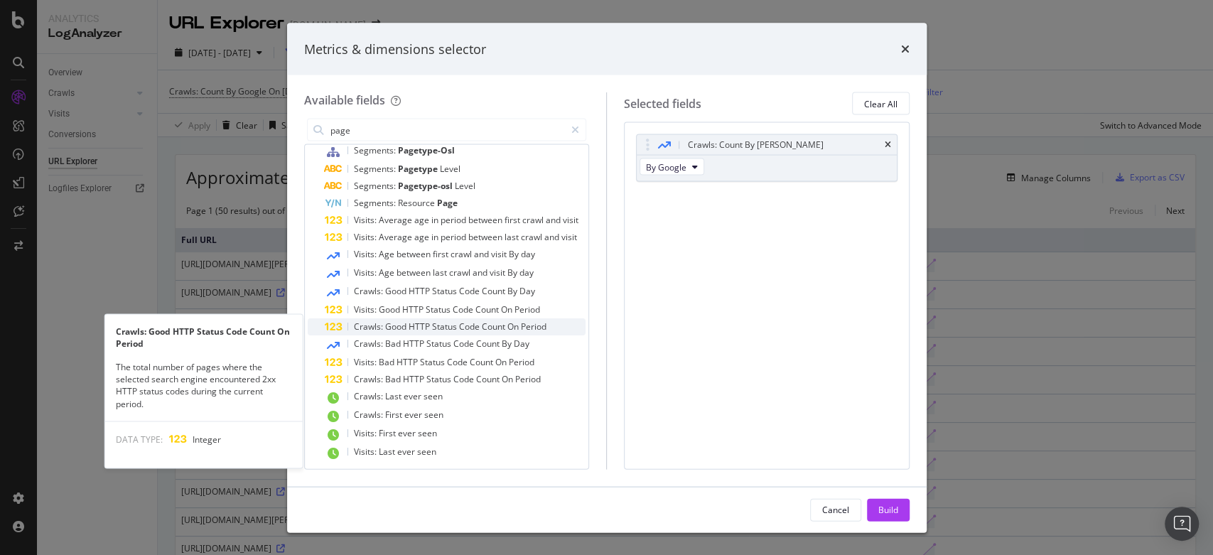
scroll to position [60, 0]
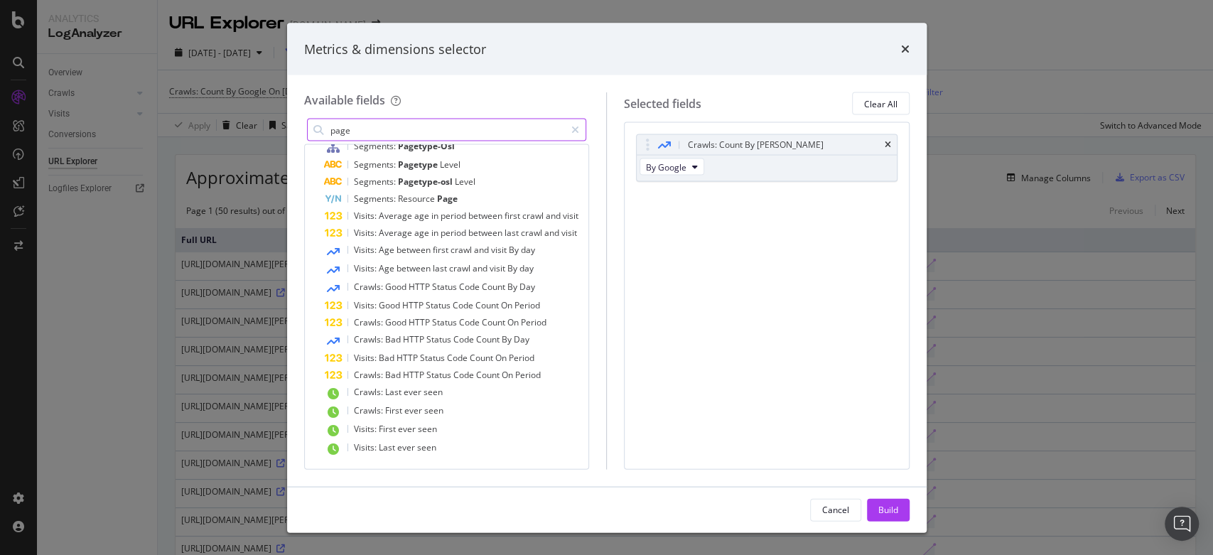
click at [502, 131] on input "page" at bounding box center [447, 129] width 237 height 21
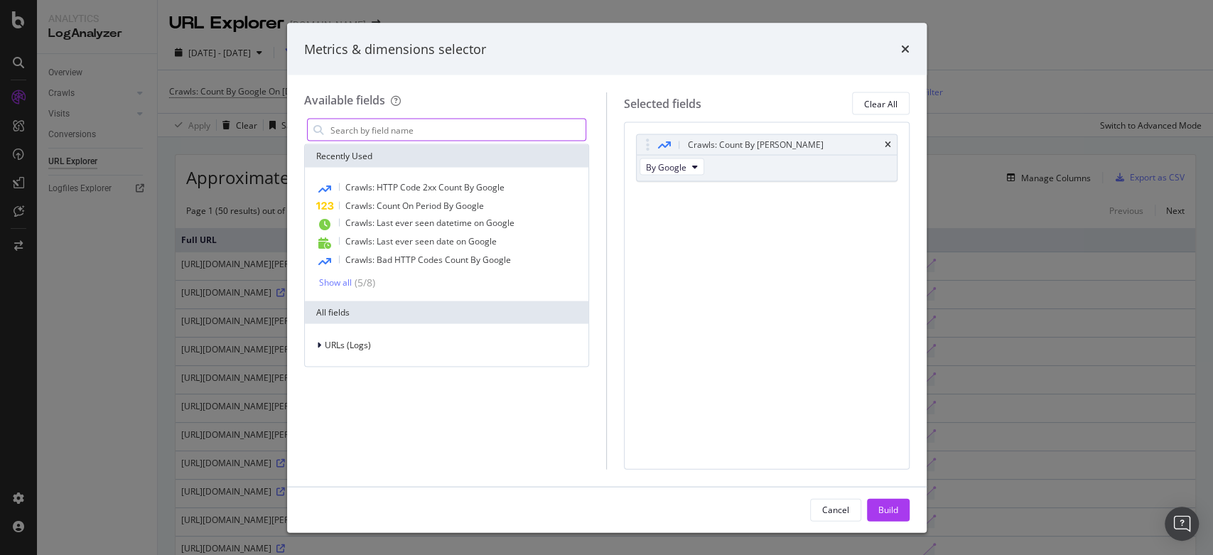
scroll to position [0, 0]
type input "l"
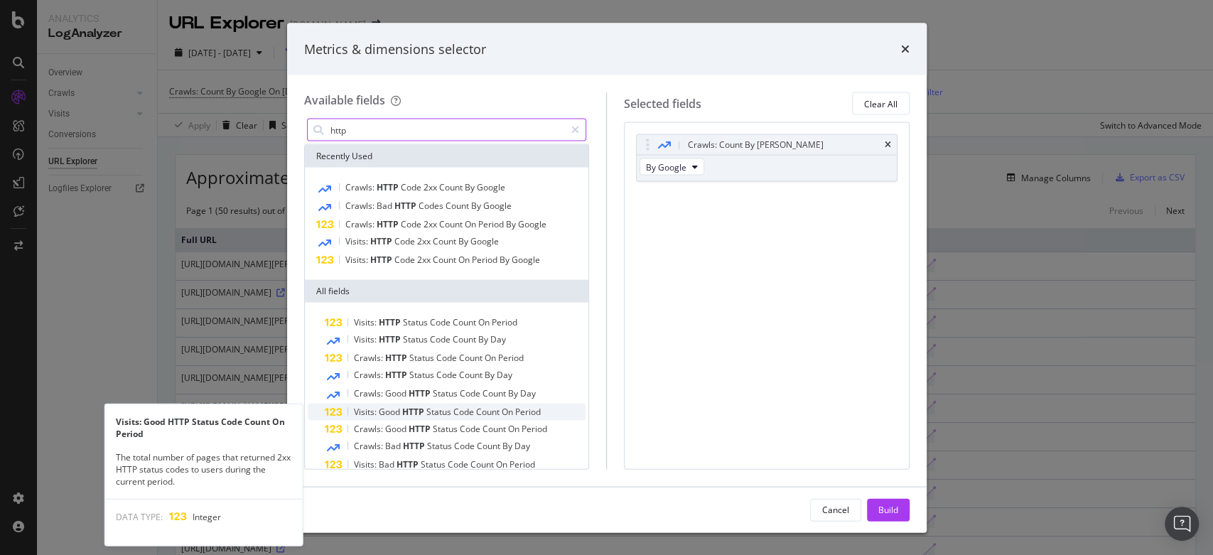
scroll to position [52, 0]
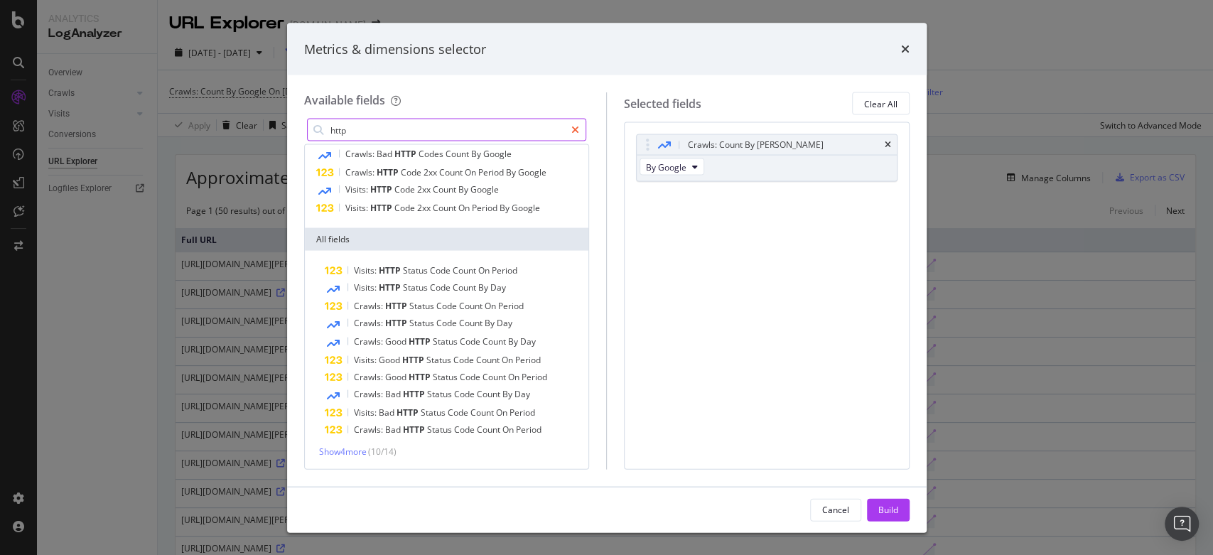
type input "http"
click at [576, 135] on div "modal" at bounding box center [575, 130] width 21 height 23
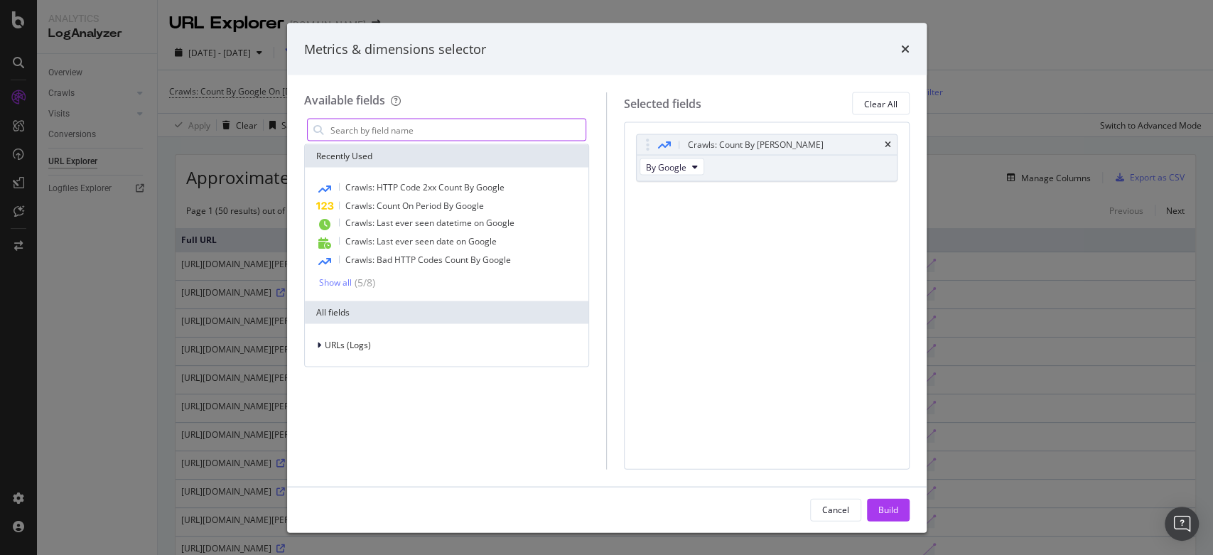
click at [916, 45] on div "Metrics & dimensions selector" at bounding box center [607, 49] width 640 height 53
click at [901, 50] on icon "times" at bounding box center [905, 48] width 9 height 11
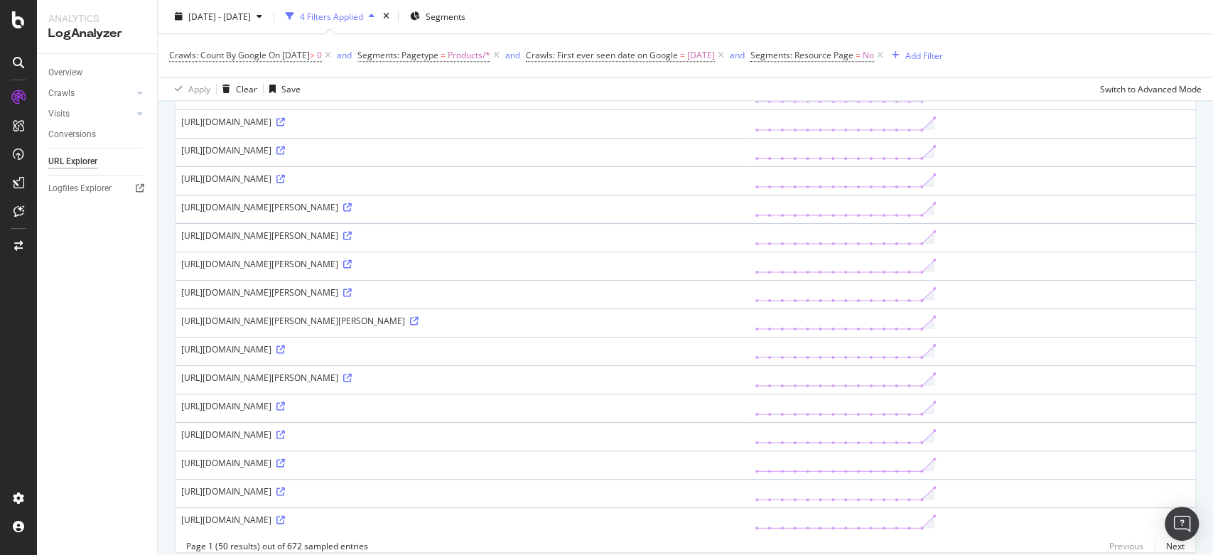
scroll to position [1137, 0]
click at [453, 235] on div "[URL][DOMAIN_NAME][PERSON_NAME]" at bounding box center [462, 236] width 562 height 12
click at [352, 234] on icon at bounding box center [347, 236] width 9 height 9
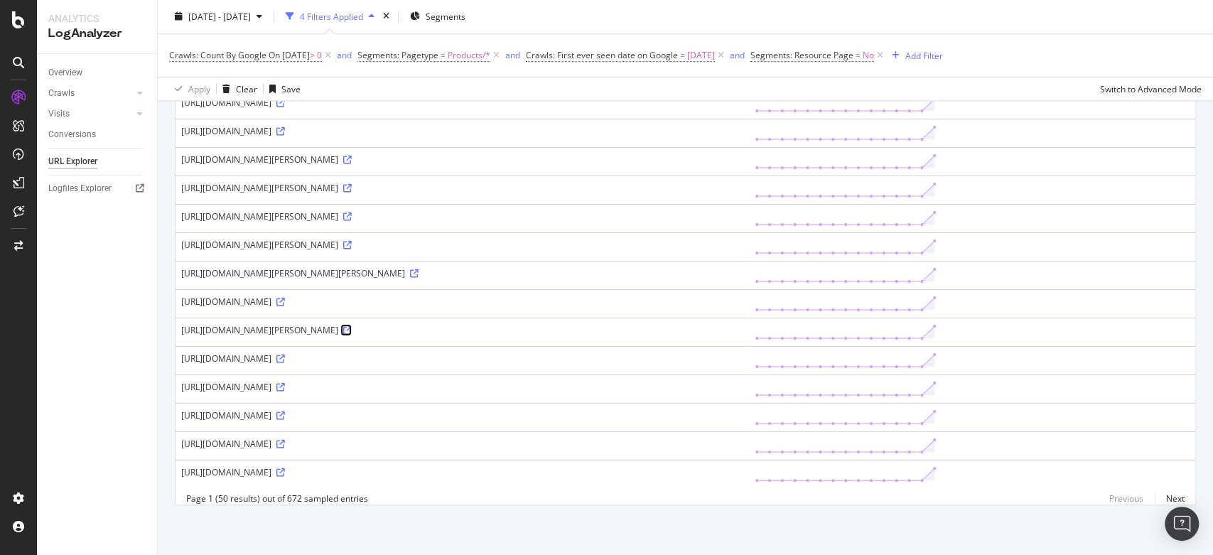
click at [352, 326] on icon at bounding box center [347, 330] width 9 height 9
click at [657, 381] on div "[URL][DOMAIN_NAME]" at bounding box center [462, 387] width 562 height 12
click at [285, 383] on icon at bounding box center [280, 387] width 9 height 9
click at [1155, 500] on link "Next" at bounding box center [1170, 498] width 30 height 21
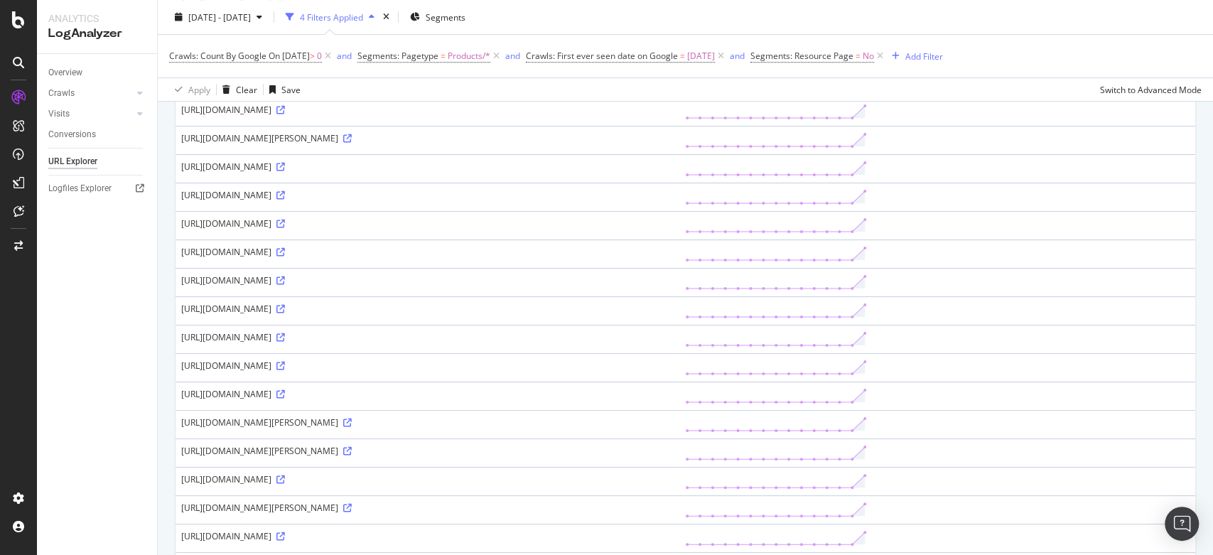
scroll to position [411, 0]
click at [285, 364] on icon at bounding box center [280, 365] width 9 height 9
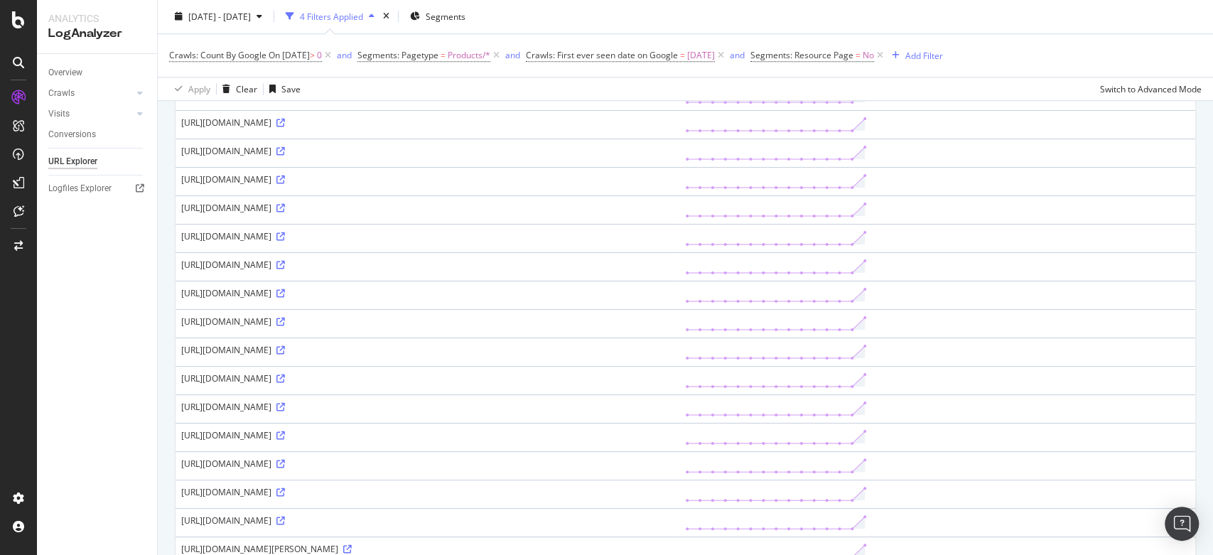
scroll to position [1009, 0]
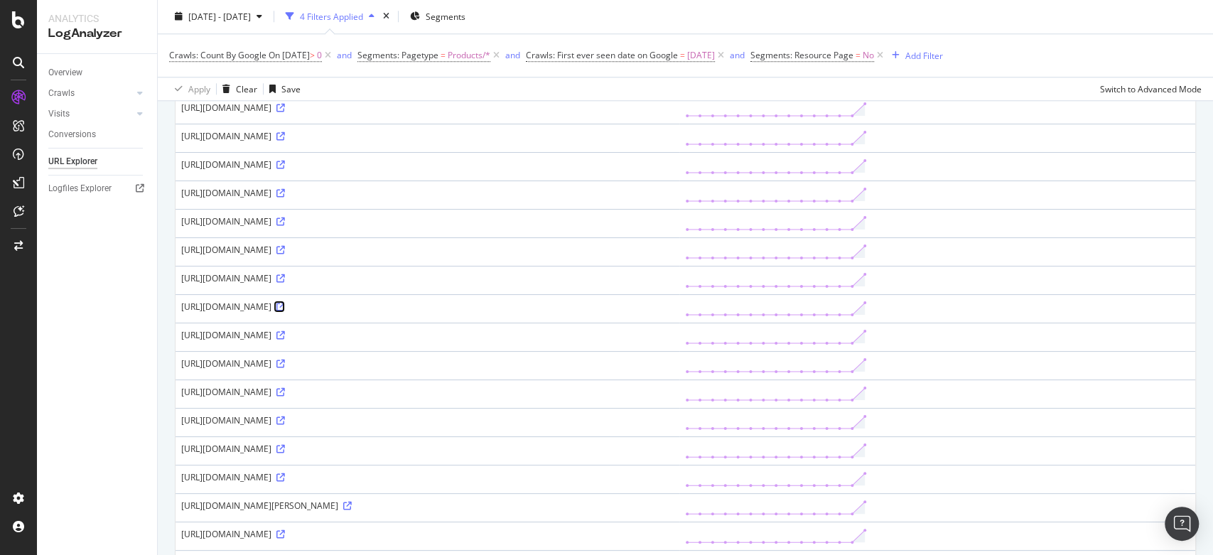
click at [285, 303] on icon at bounding box center [280, 307] width 9 height 9
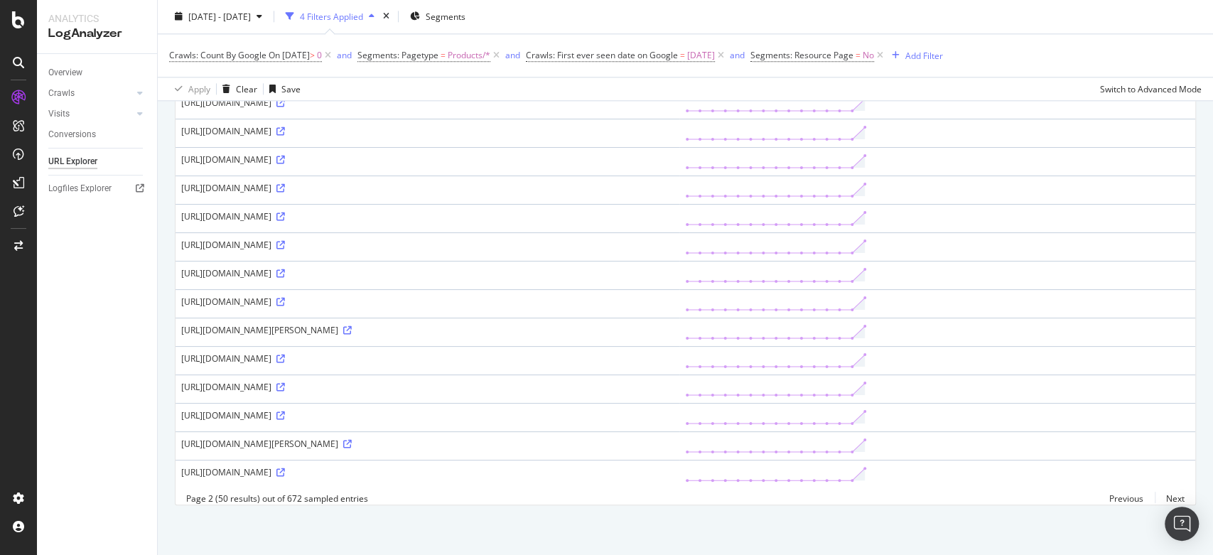
click at [1171, 497] on div "Previous Next" at bounding box center [1141, 498] width 87 height 12
click at [1167, 499] on link "Next" at bounding box center [1170, 498] width 30 height 21
click at [352, 326] on icon at bounding box center [347, 330] width 9 height 9
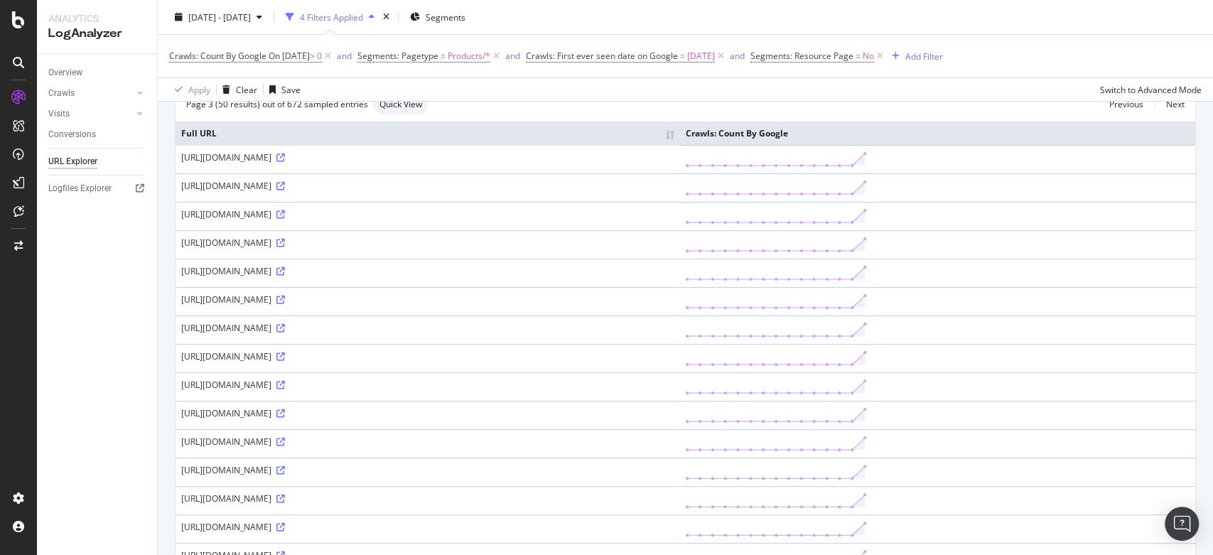
scroll to position [0, 0]
